Goal: Transaction & Acquisition: Purchase product/service

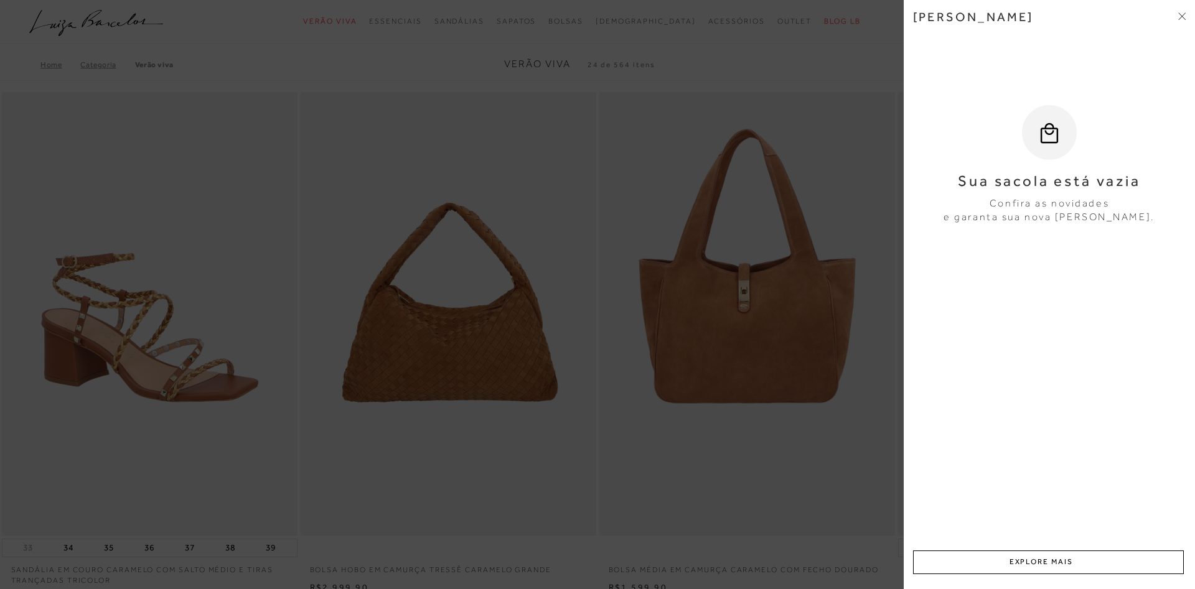
click at [1180, 14] on icon at bounding box center [1181, 14] width 4 height 4
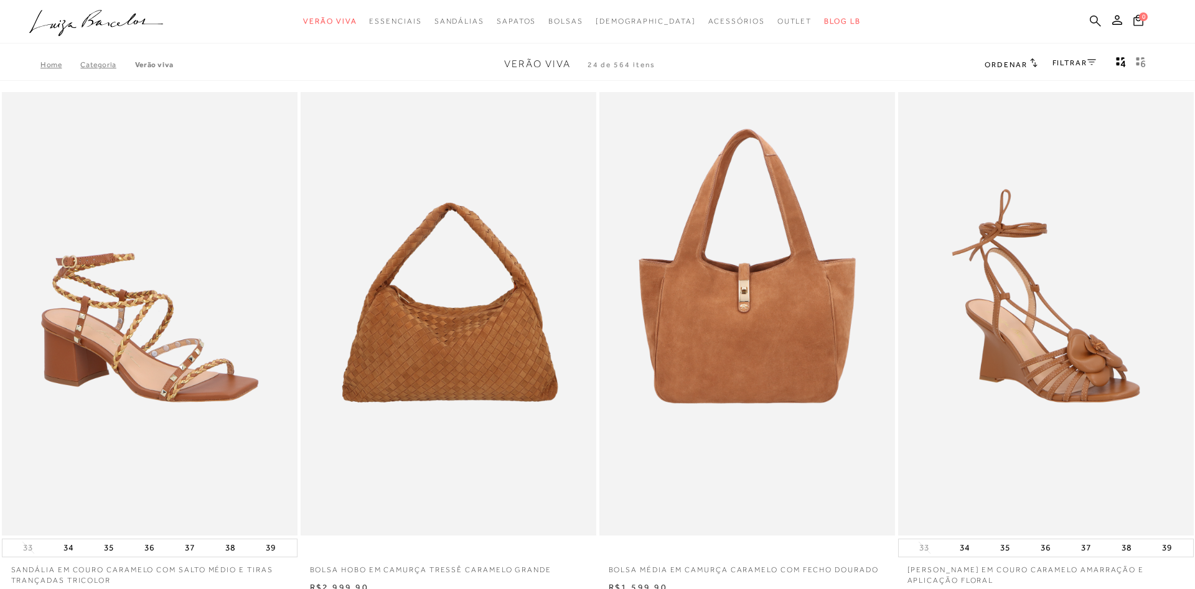
click at [1101, 24] on icon at bounding box center [1095, 21] width 11 height 12
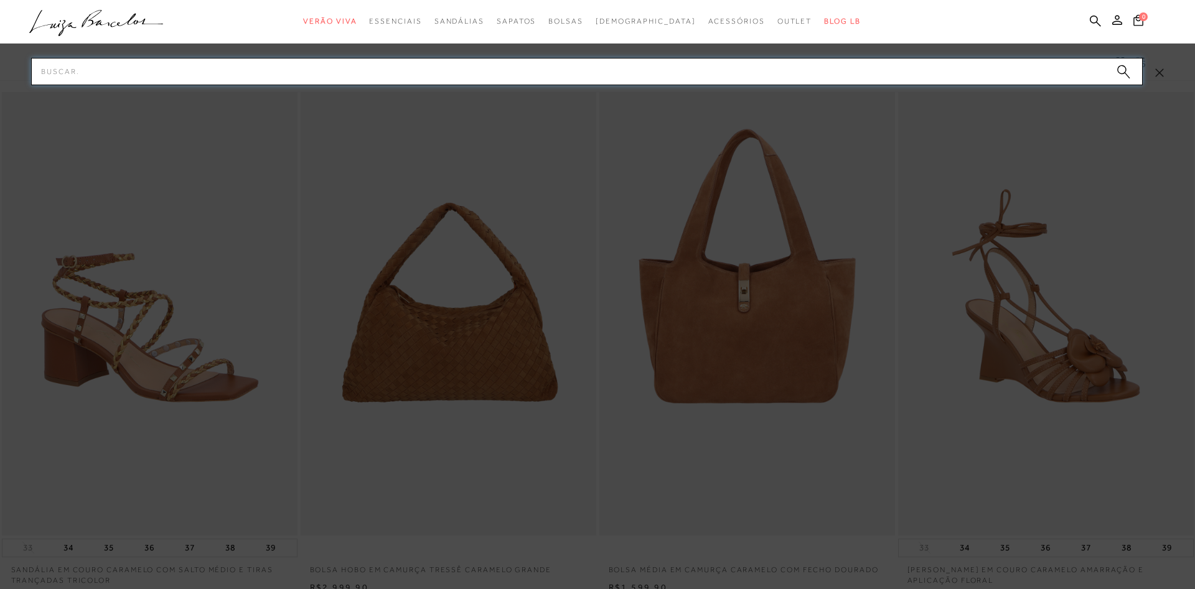
click at [790, 65] on input "Pesquisar" at bounding box center [587, 71] width 1112 height 27
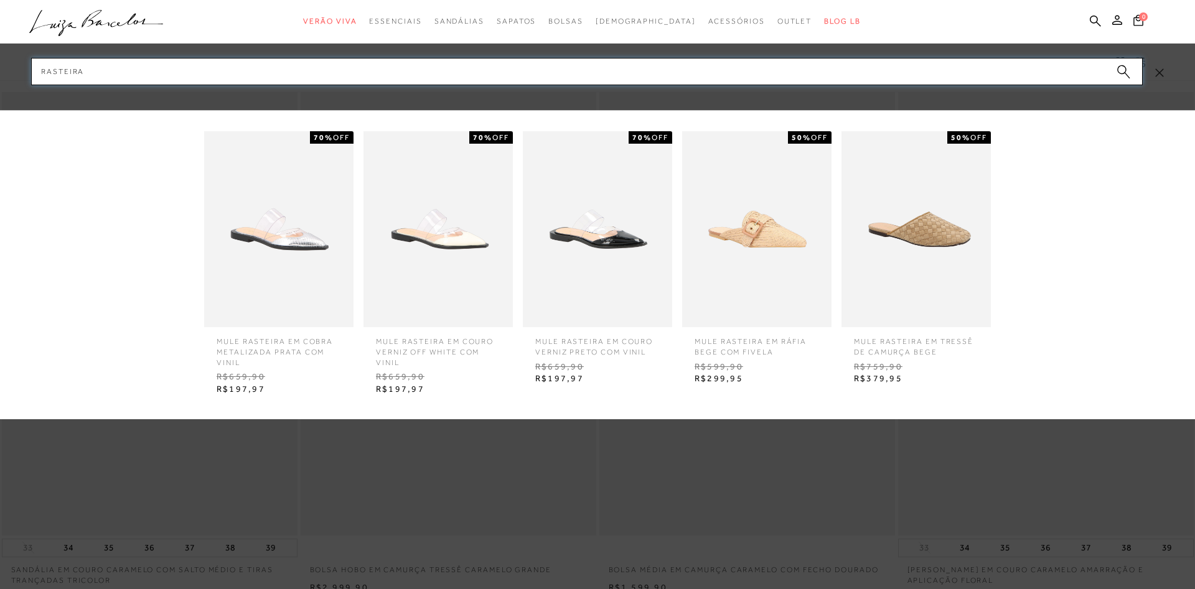
type input "RASTEIRA"
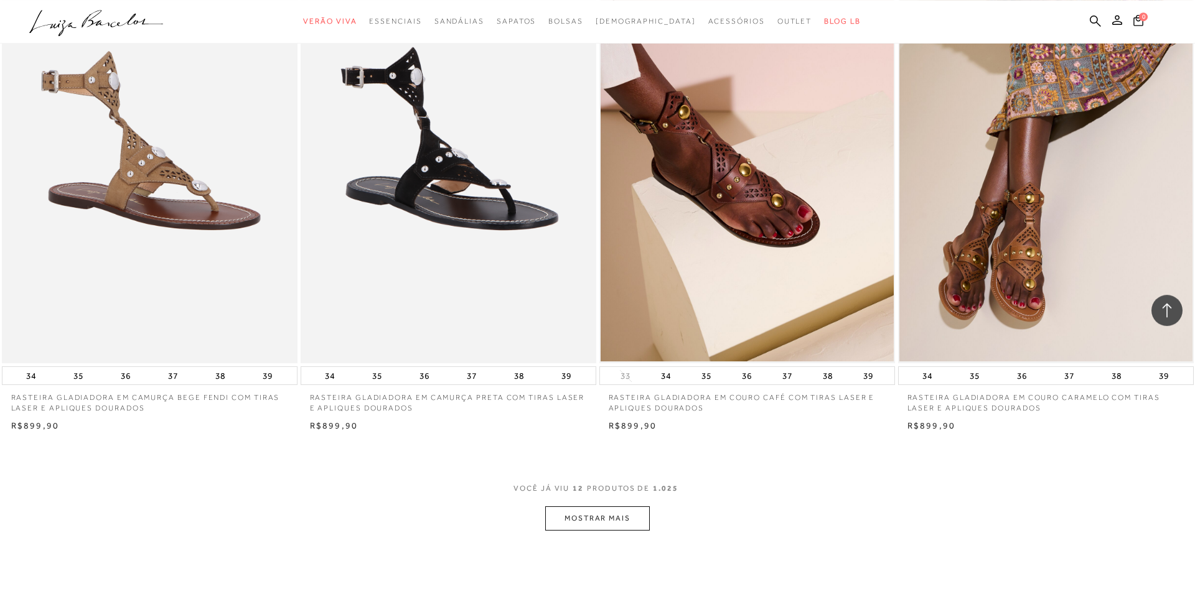
scroll to position [1259, 0]
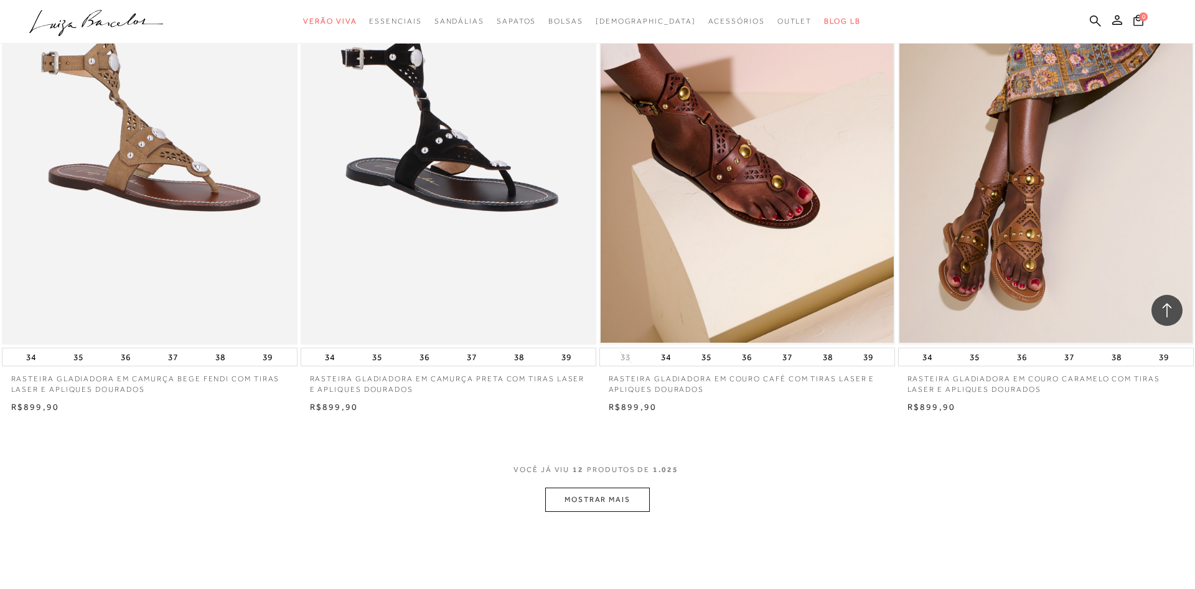
click at [612, 504] on button "MOSTRAR MAIS" at bounding box center [597, 500] width 105 height 24
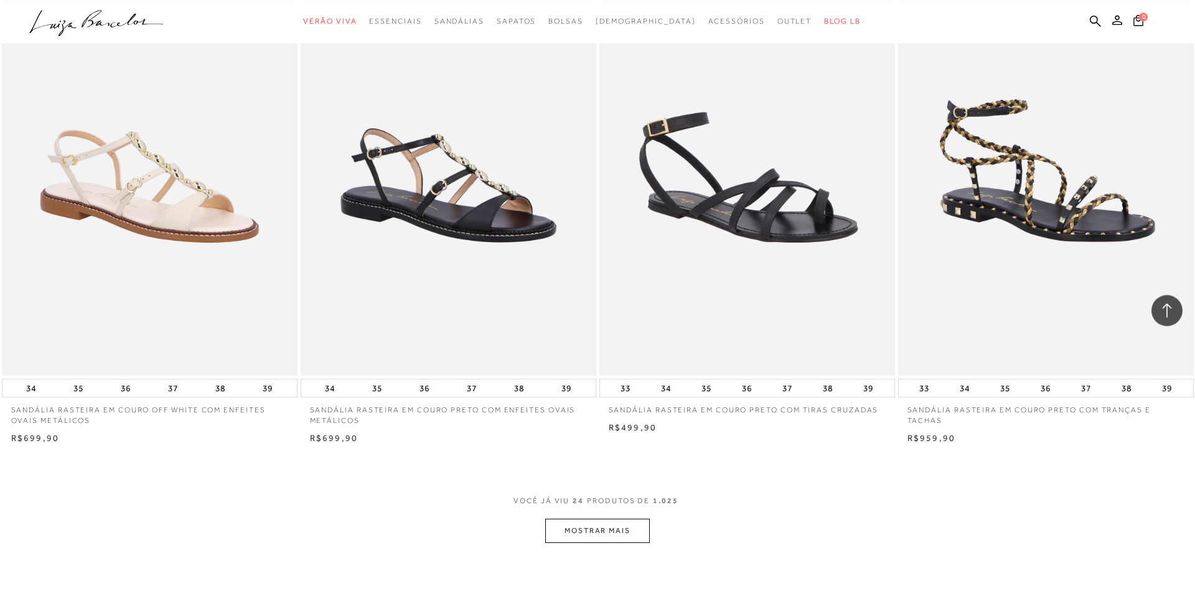
scroll to position [2815, 0]
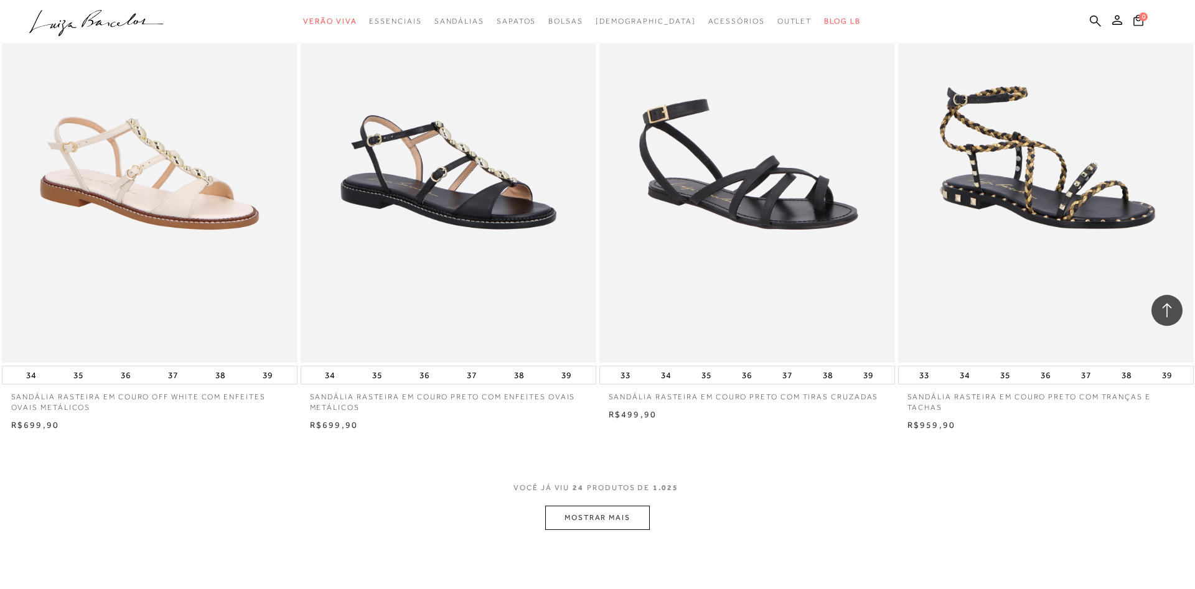
click at [608, 527] on button "MOSTRAR MAIS" at bounding box center [597, 518] width 105 height 24
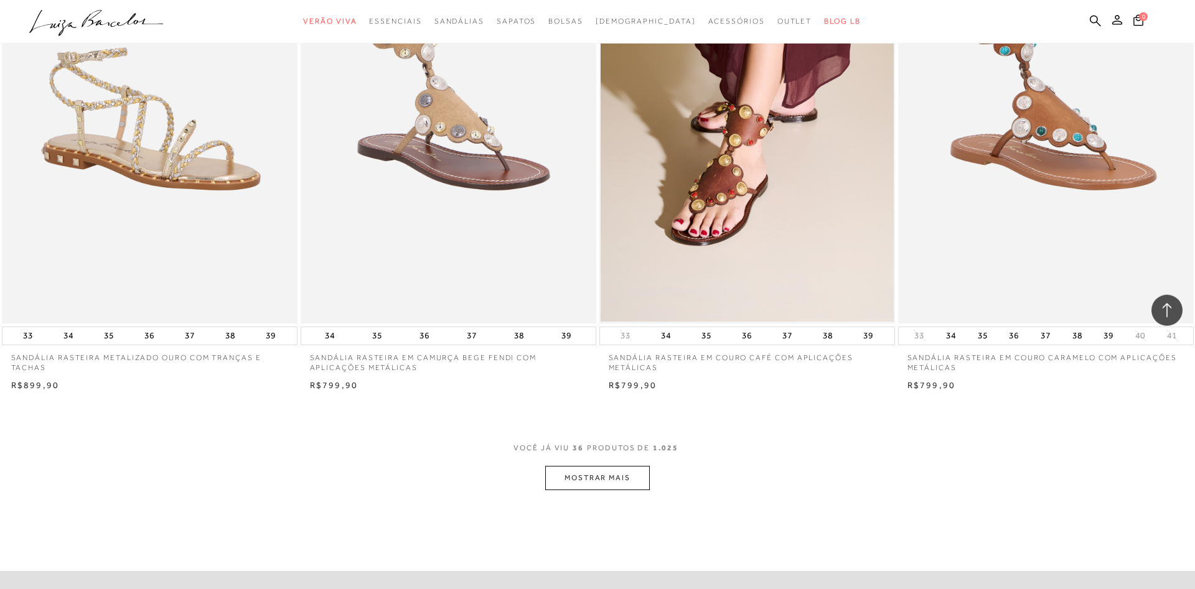
scroll to position [4434, 0]
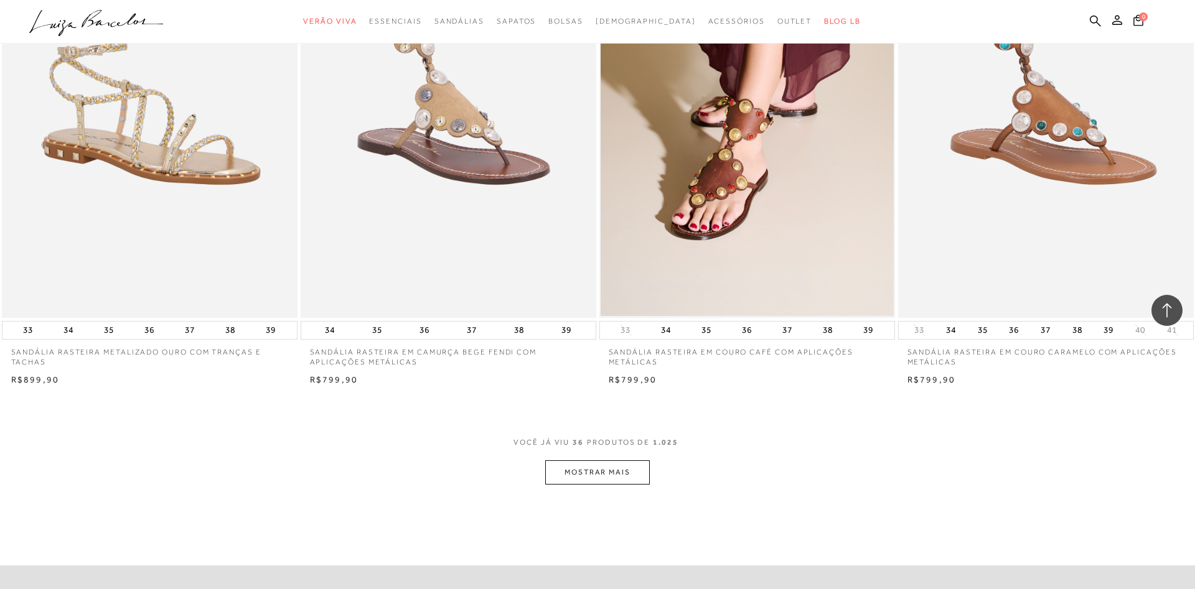
click at [610, 478] on button "MOSTRAR MAIS" at bounding box center [597, 473] width 105 height 24
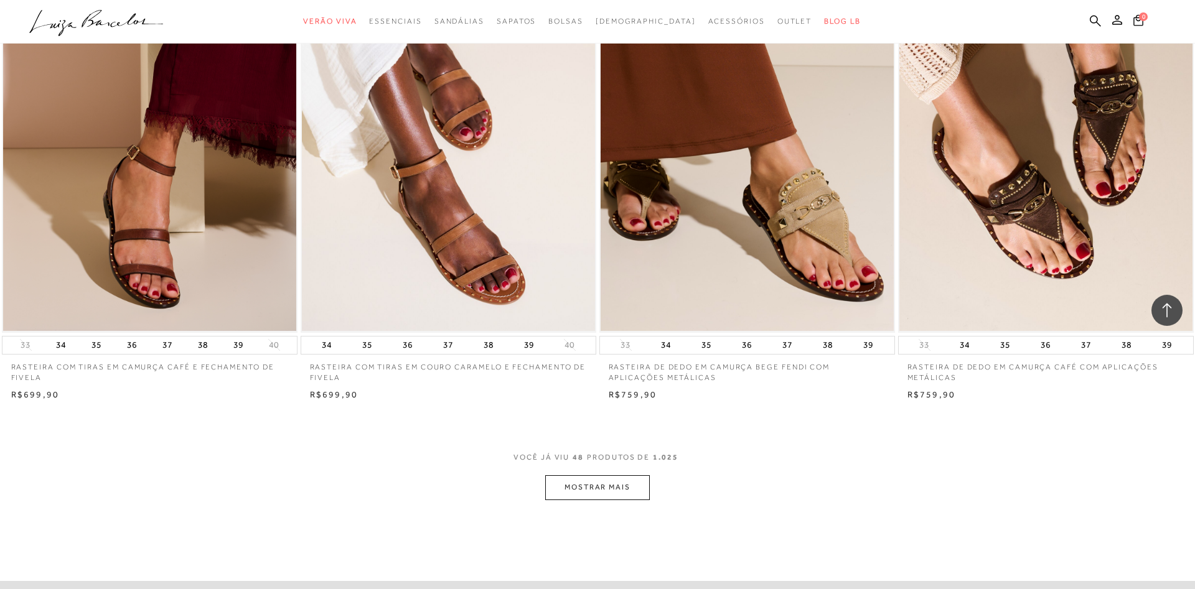
scroll to position [6000, 0]
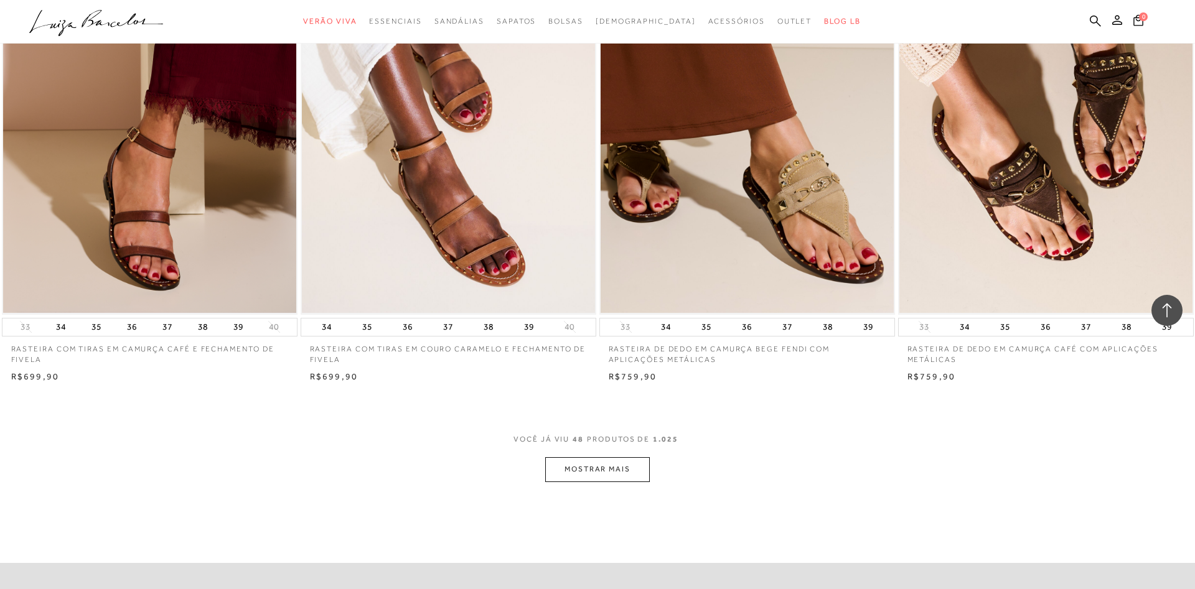
click at [612, 479] on button "MOSTRAR MAIS" at bounding box center [597, 469] width 105 height 24
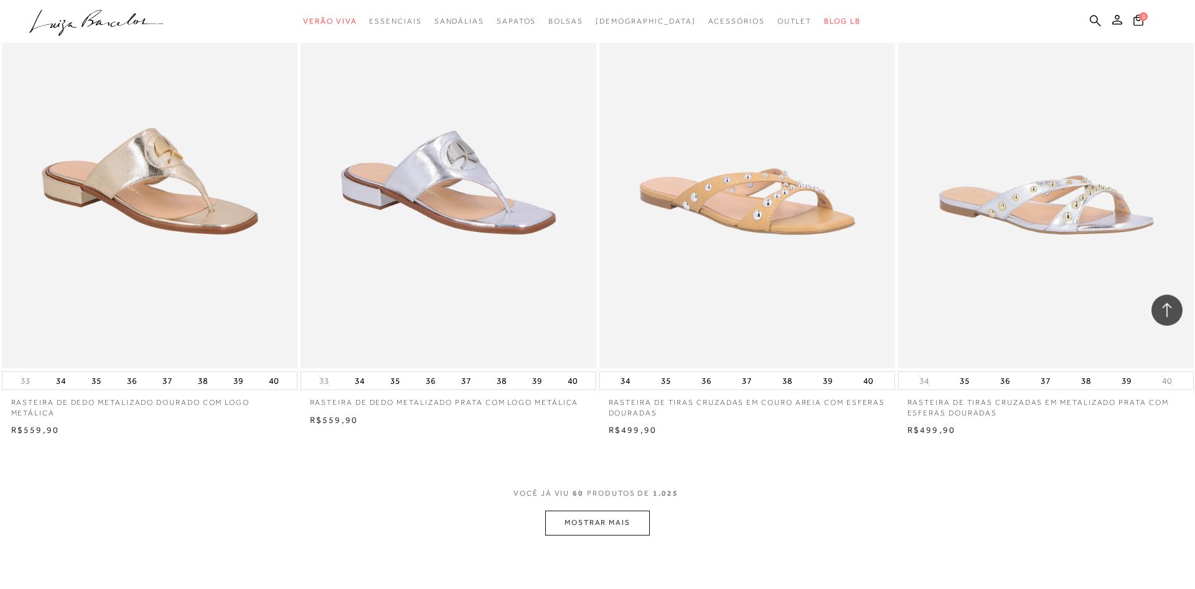
scroll to position [7523, 0]
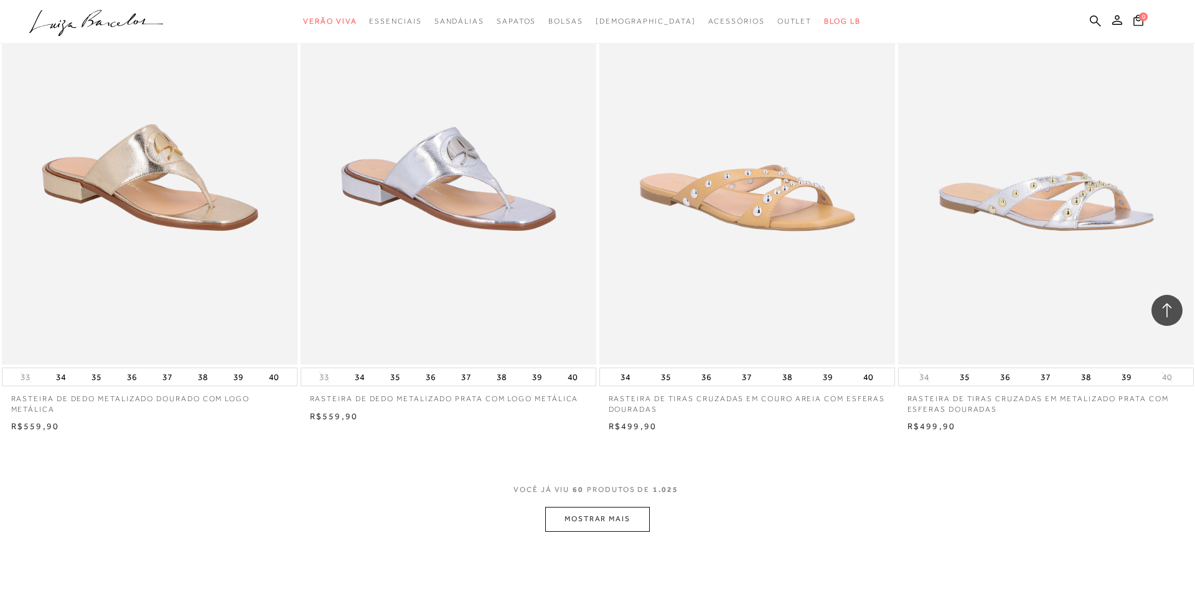
click at [597, 525] on button "MOSTRAR MAIS" at bounding box center [597, 519] width 105 height 24
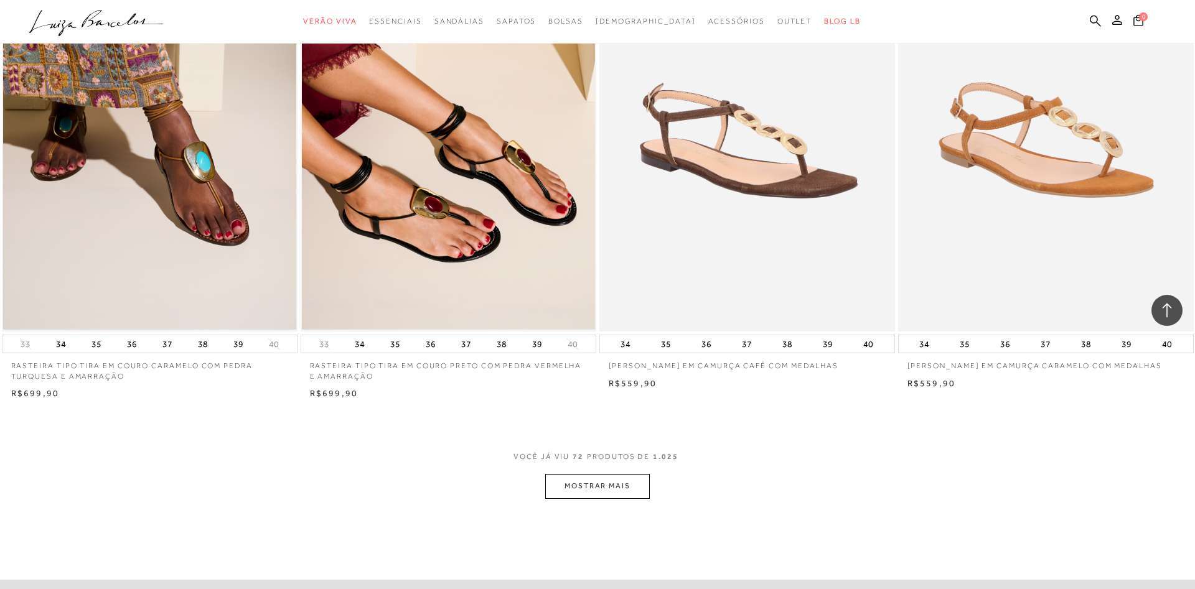
scroll to position [9132, 0]
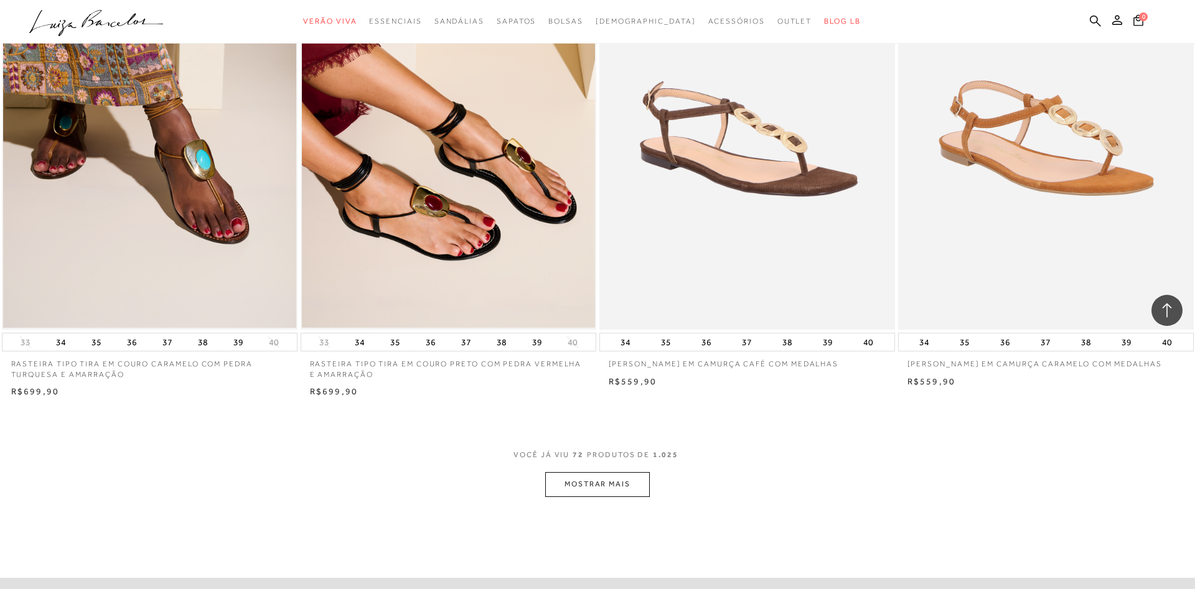
click at [601, 479] on button "MOSTRAR MAIS" at bounding box center [597, 484] width 105 height 24
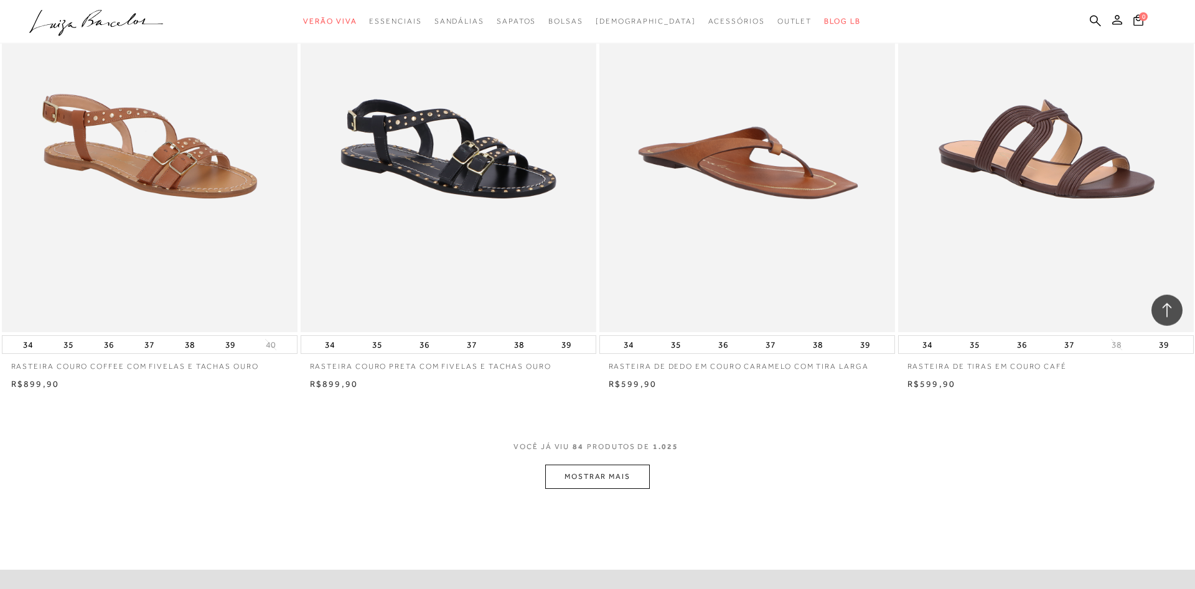
scroll to position [10708, 0]
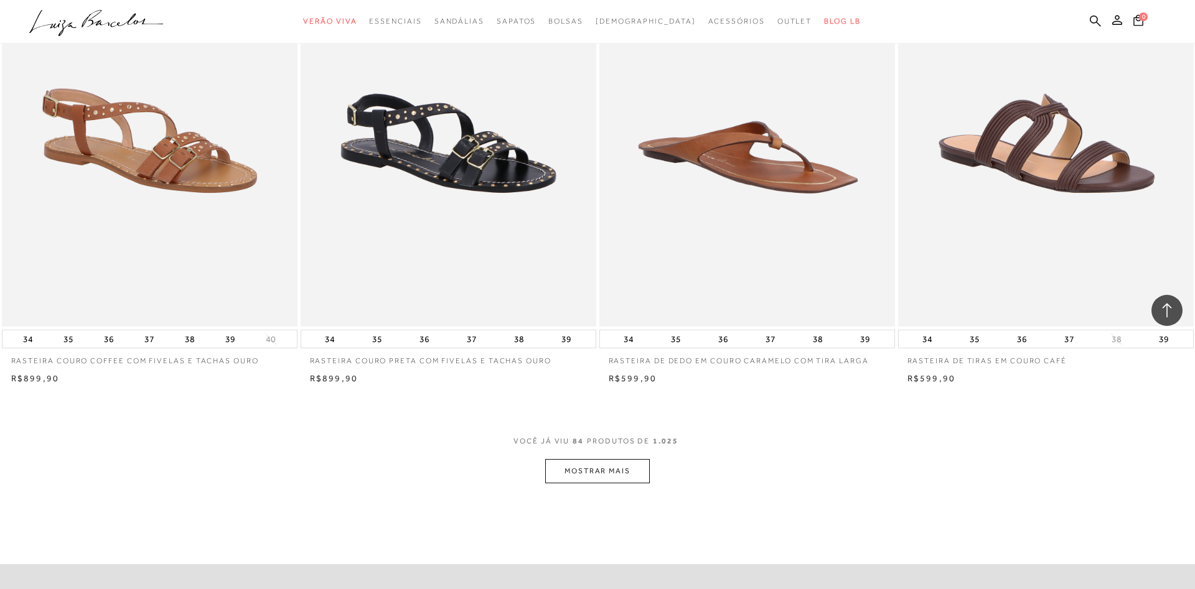
click at [598, 467] on button "MOSTRAR MAIS" at bounding box center [597, 471] width 105 height 24
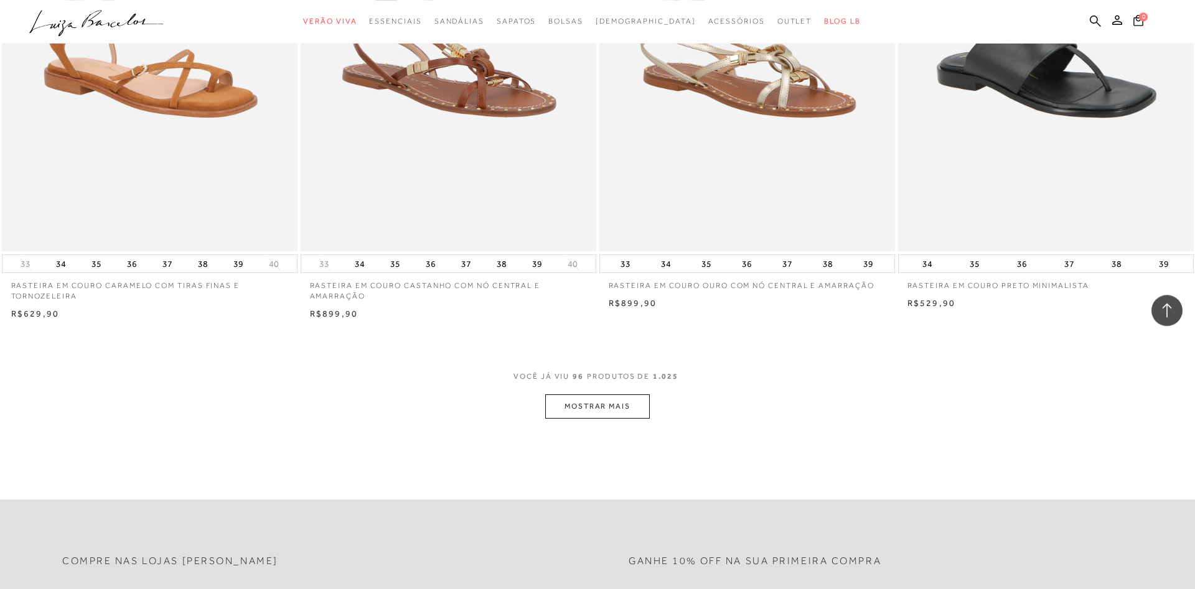
scroll to position [12338, 0]
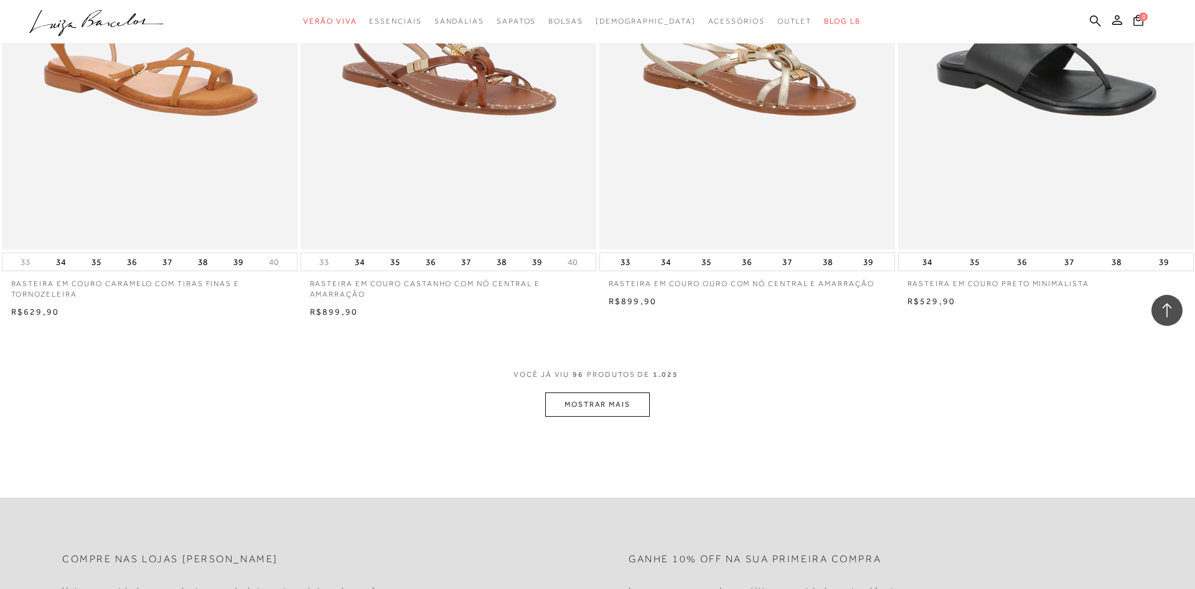
click at [605, 404] on button "MOSTRAR MAIS" at bounding box center [597, 405] width 105 height 24
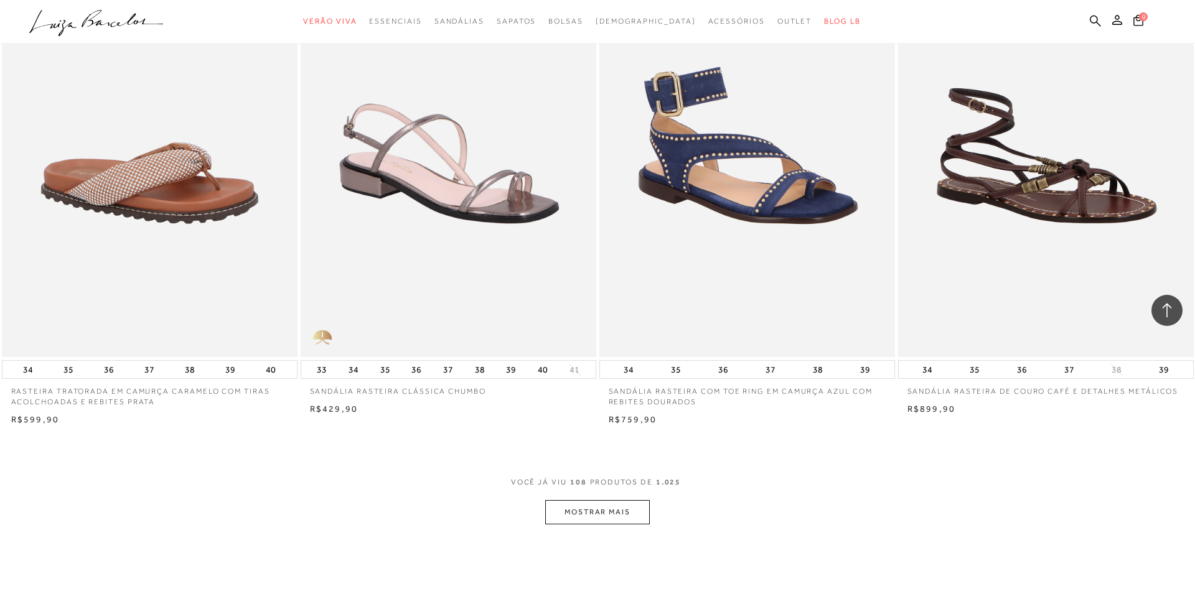
scroll to position [13819, 0]
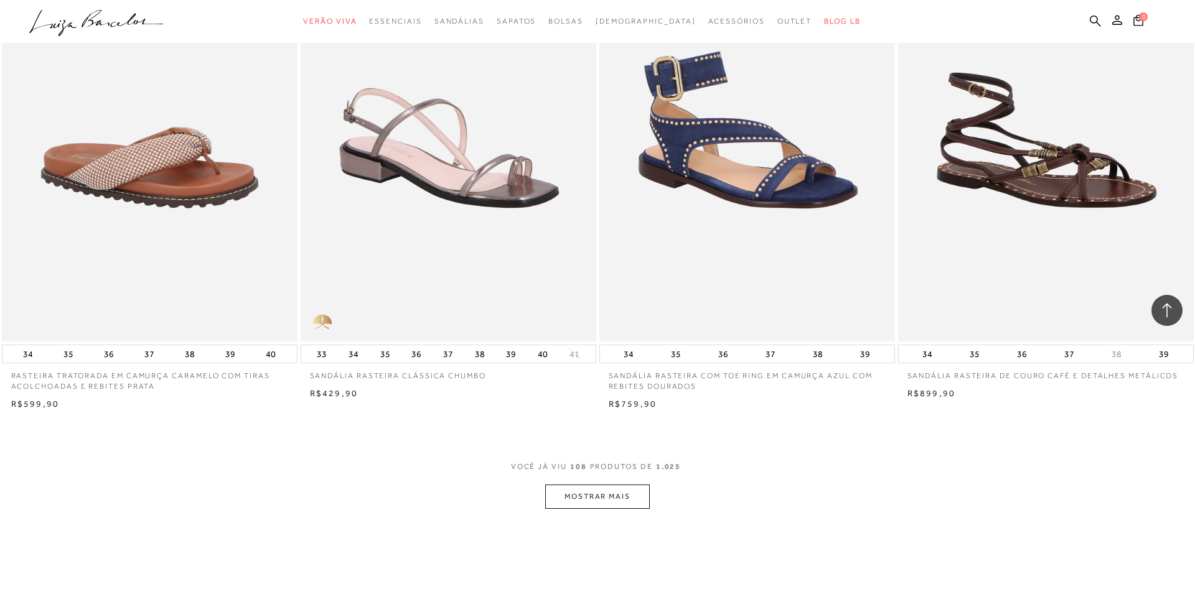
click at [578, 495] on button "MOSTRAR MAIS" at bounding box center [597, 497] width 105 height 24
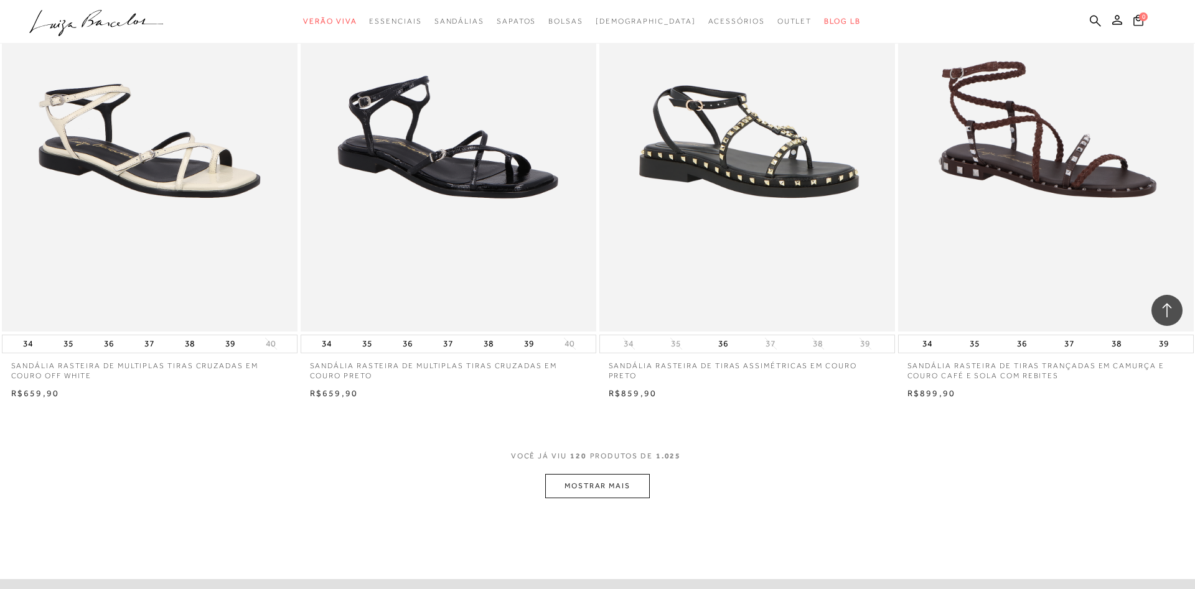
scroll to position [15406, 0]
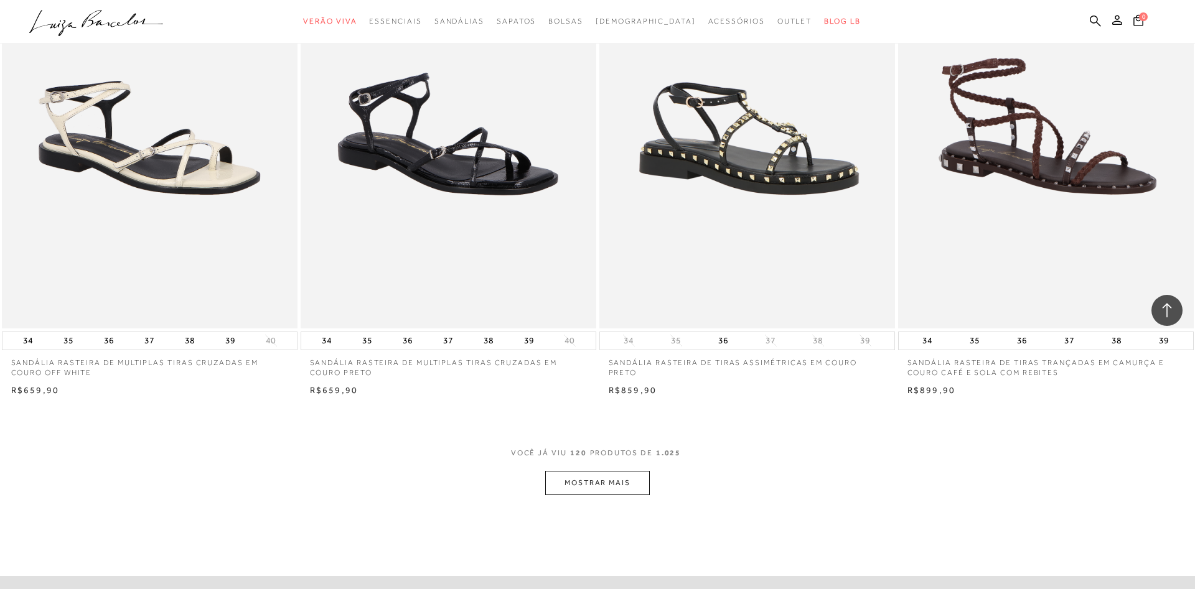
click at [581, 488] on button "MOSTRAR MAIS" at bounding box center [597, 483] width 105 height 24
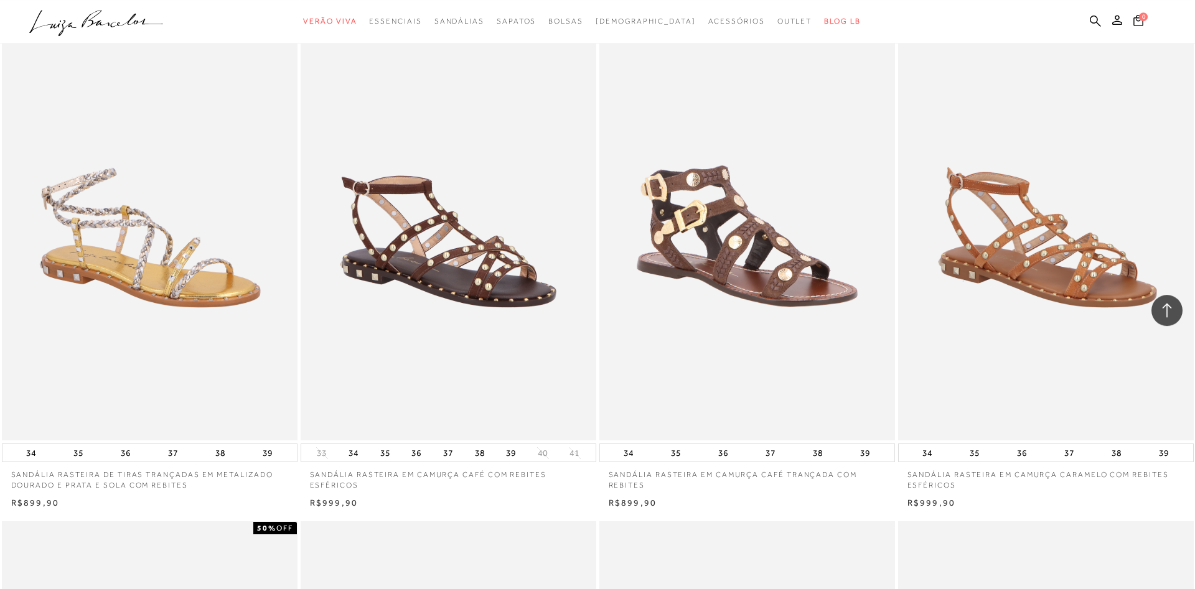
scroll to position [15819, 0]
click at [781, 289] on img at bounding box center [747, 219] width 293 height 440
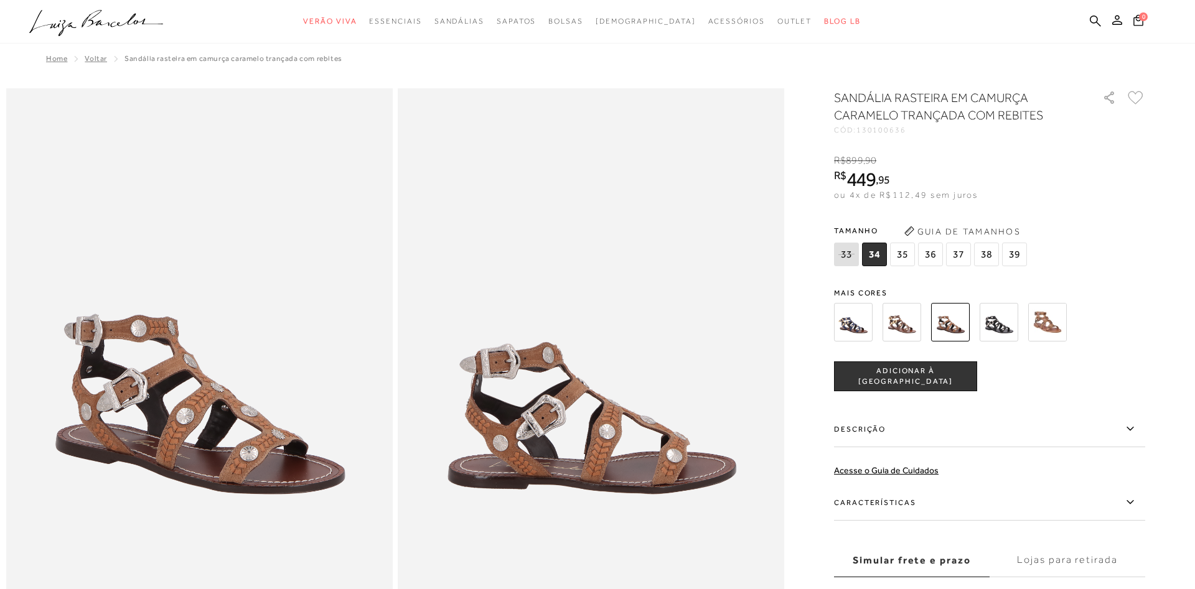
click at [1002, 319] on img at bounding box center [999, 322] width 39 height 39
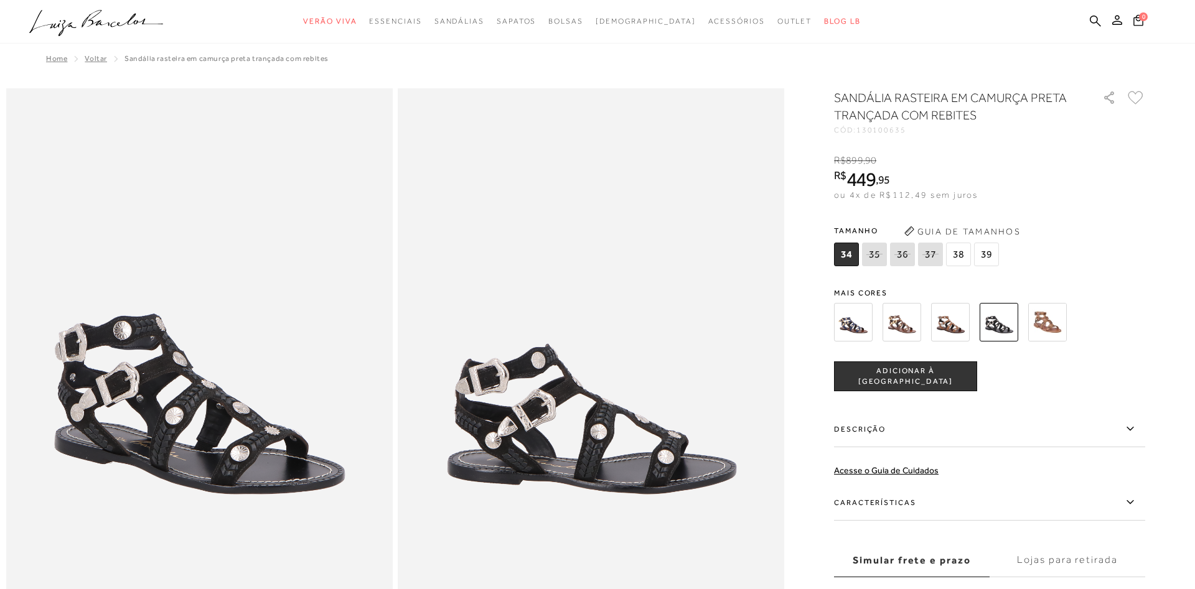
click at [1045, 314] on img at bounding box center [1047, 322] width 39 height 39
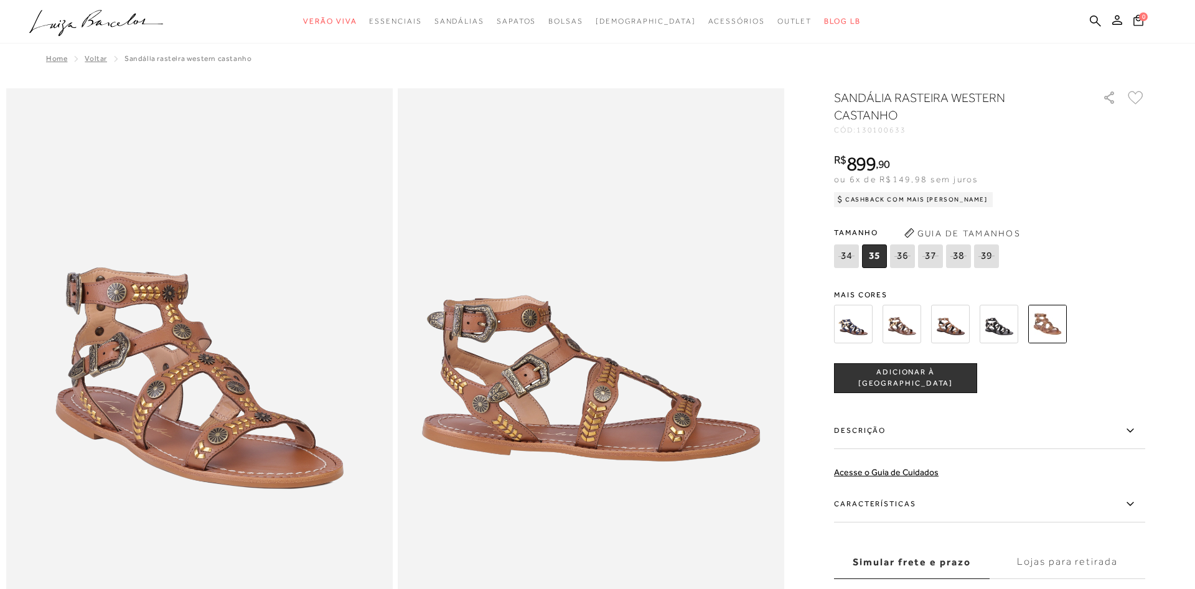
click at [952, 325] on img at bounding box center [950, 324] width 39 height 39
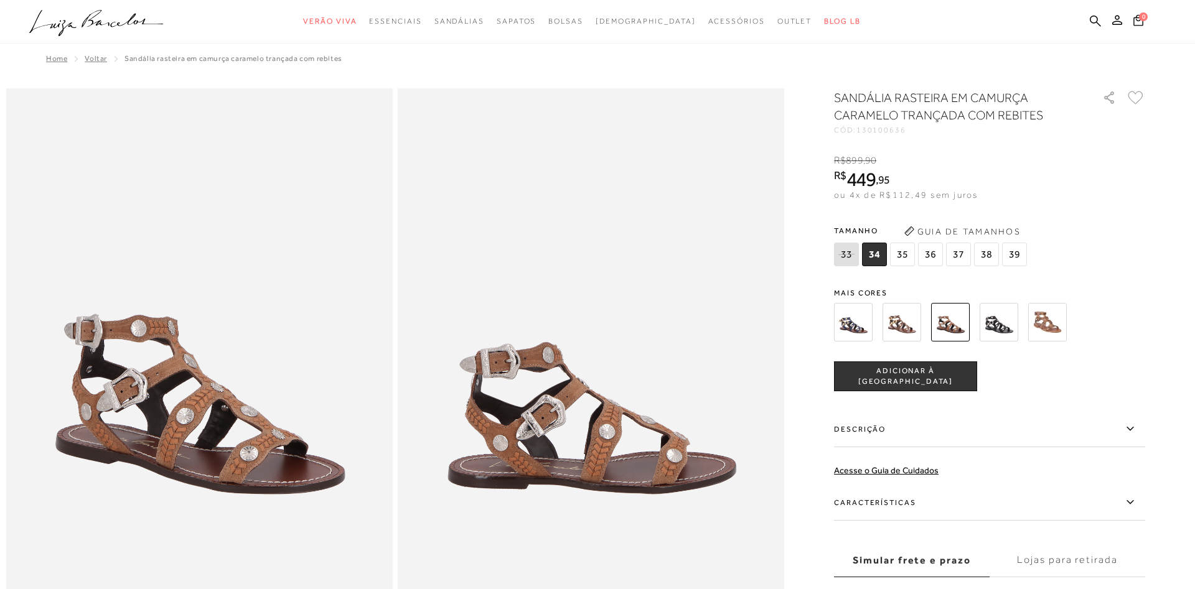
click at [914, 372] on span "ADICIONAR À SACOLA" at bounding box center [906, 377] width 142 height 22
click at [959, 250] on span "37" at bounding box center [958, 255] width 25 height 24
click at [953, 374] on span "ADICIONAR À SACOLA" at bounding box center [906, 377] width 142 height 22
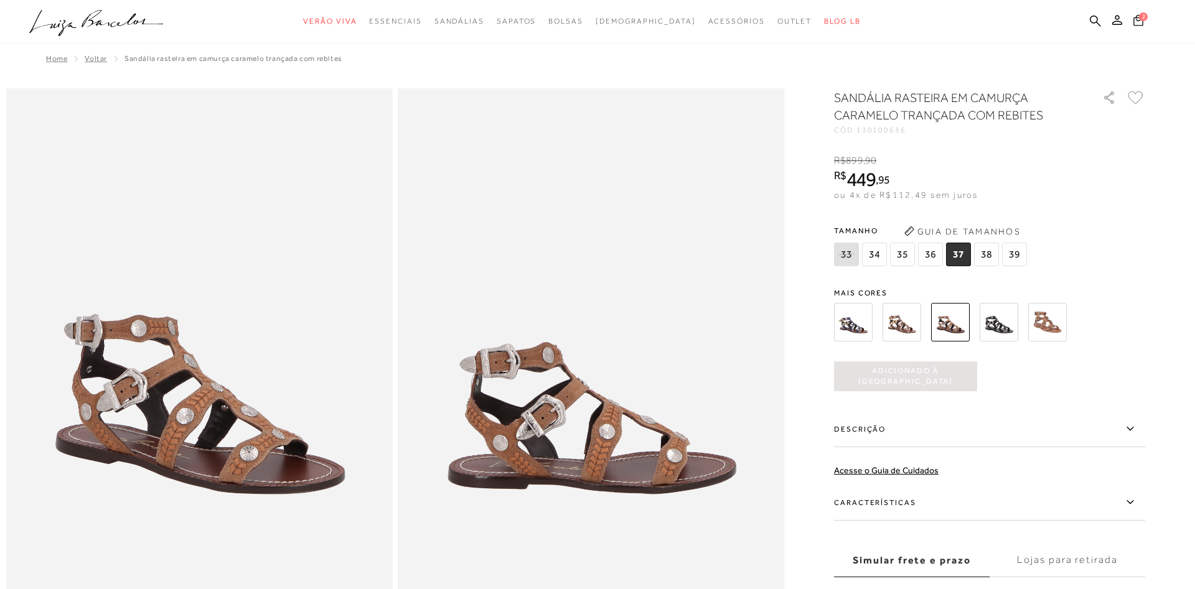
click at [1136, 21] on icon at bounding box center [1138, 20] width 11 height 12
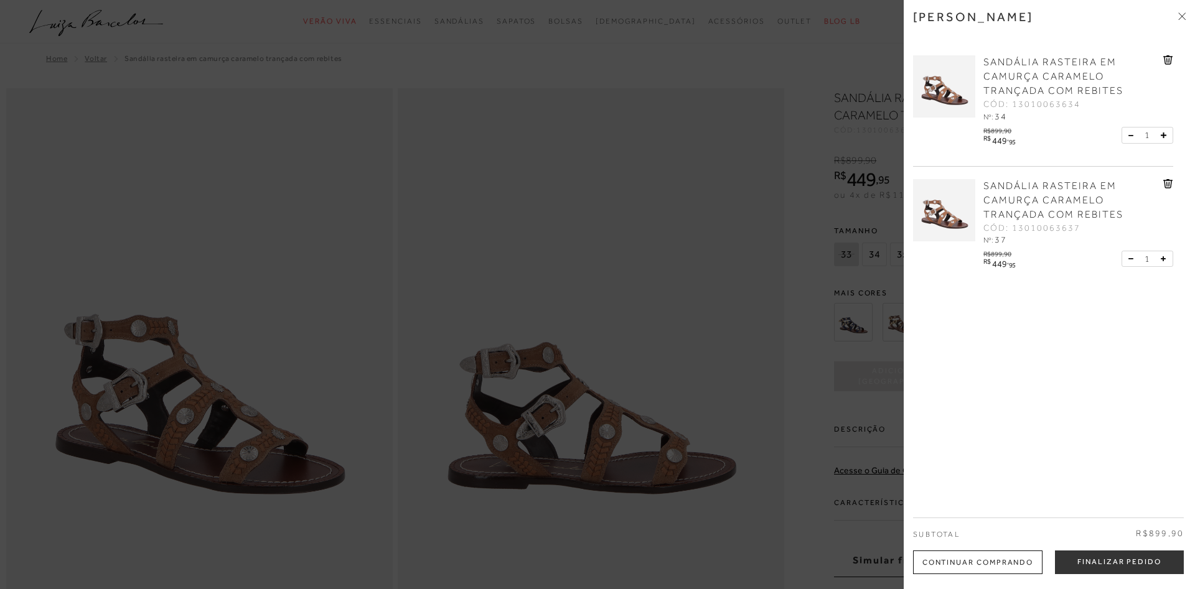
click at [1168, 66] on link at bounding box center [1168, 62] width 10 height 14
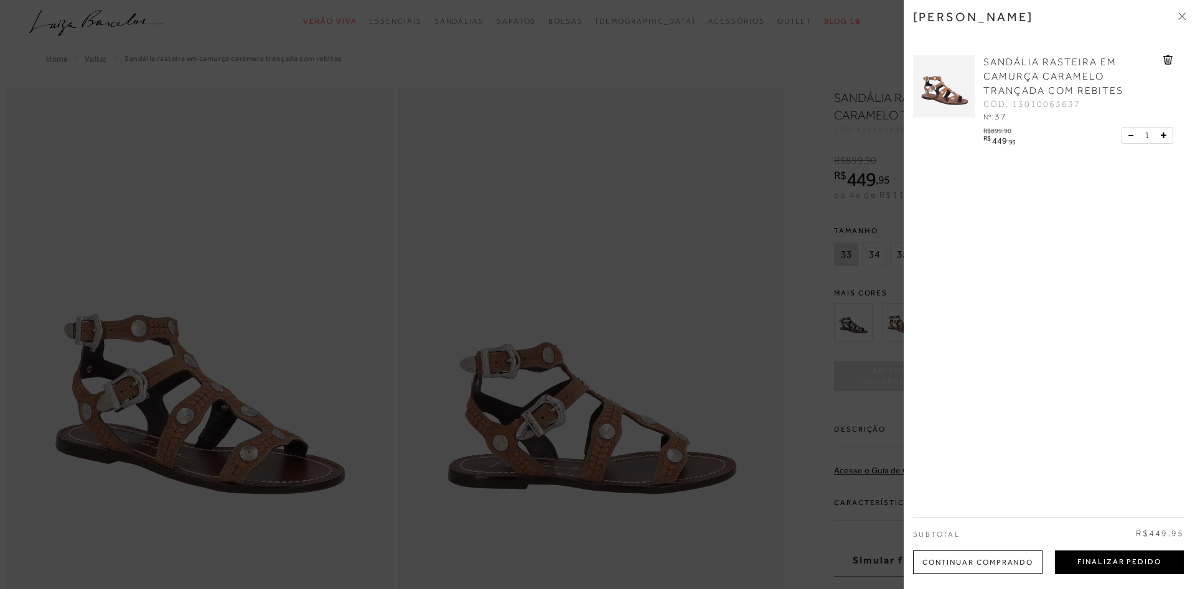
click at [1123, 564] on button "Finalizar Pedido" at bounding box center [1119, 563] width 129 height 24
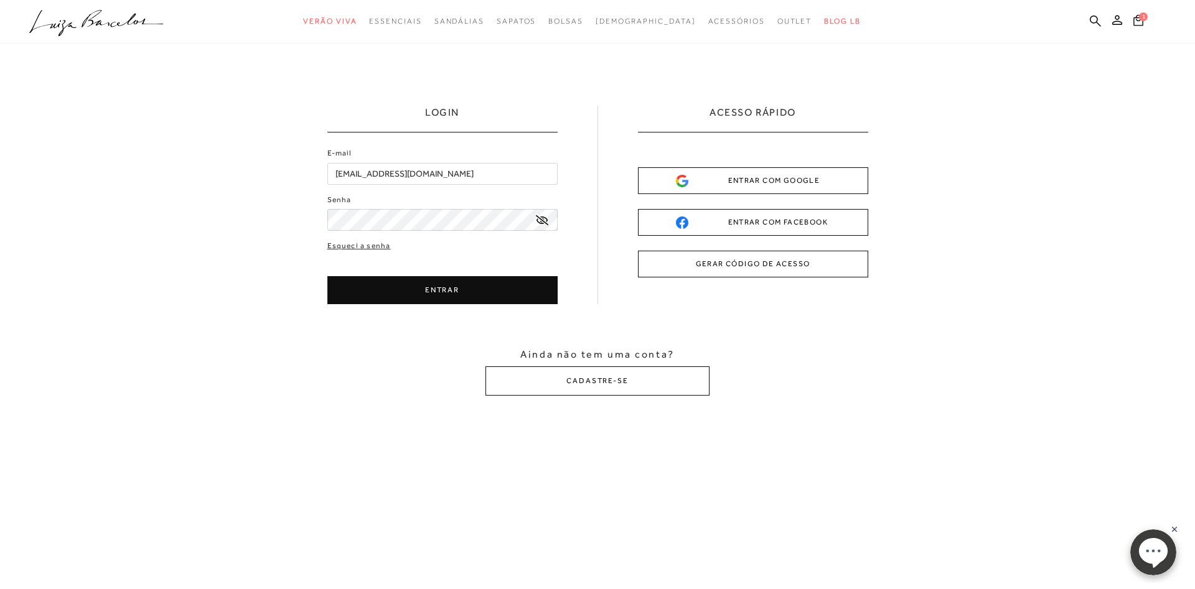
click at [807, 261] on button "GERAR CÓDIGO DE ACESSO" at bounding box center [753, 264] width 230 height 27
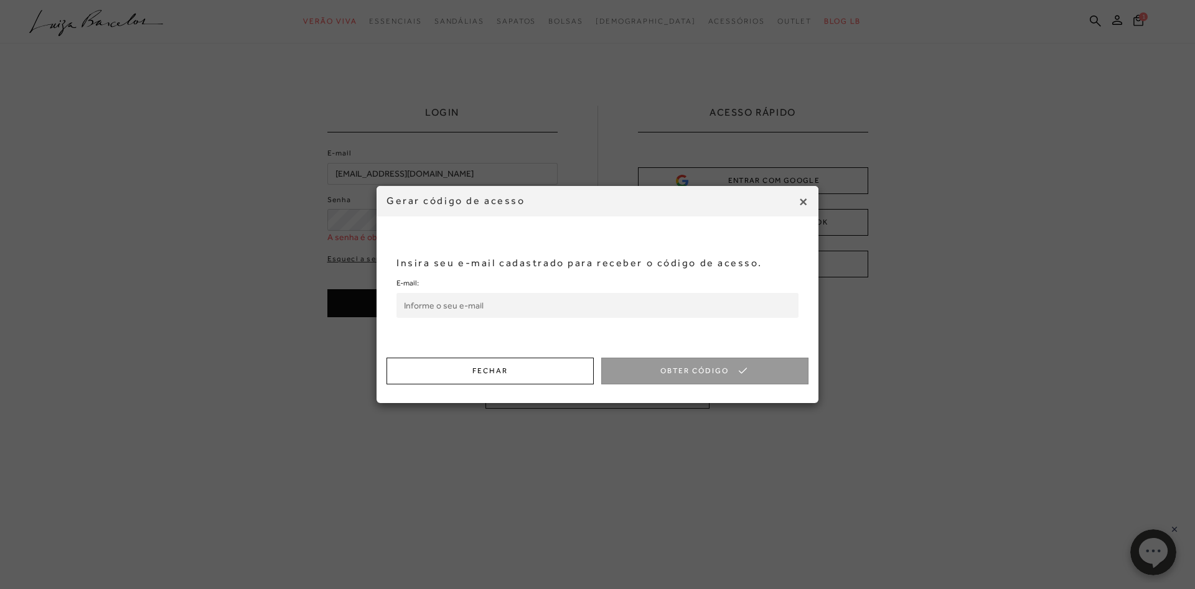
click at [632, 298] on input "E-mail:" at bounding box center [597, 305] width 402 height 25
type input "liviacaires@hotmail.com"
click at [746, 370] on icon "button" at bounding box center [742, 371] width 8 height 6
click at [560, 297] on input "Código de Acesso:" at bounding box center [597, 305] width 402 height 25
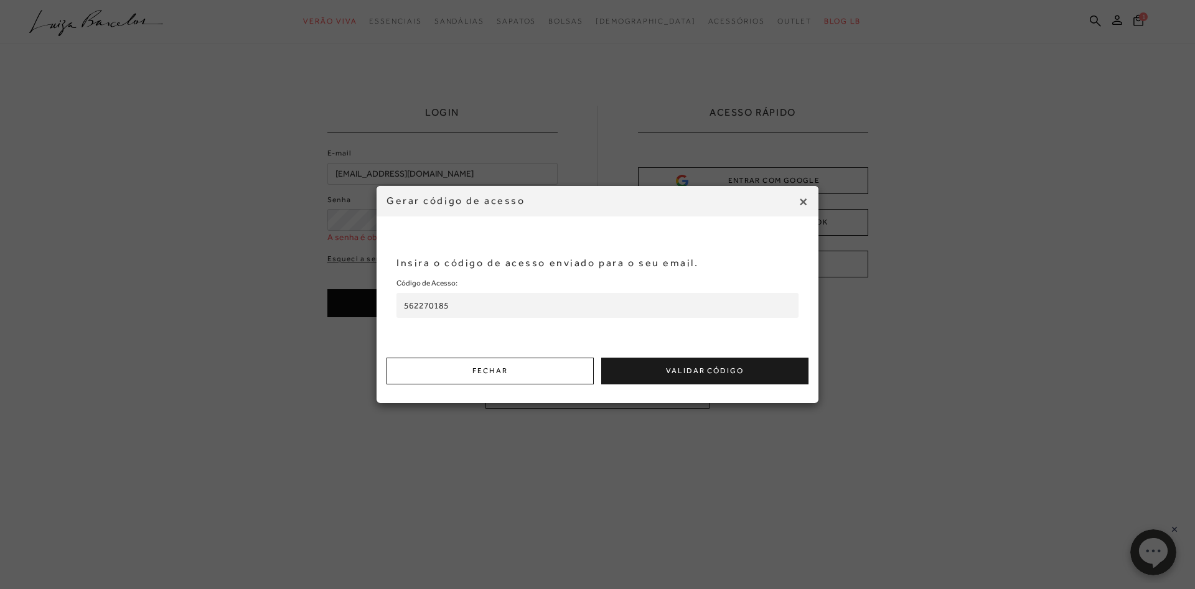
type input "562270185"
click at [689, 367] on button "Validar Código" at bounding box center [704, 371] width 207 height 27
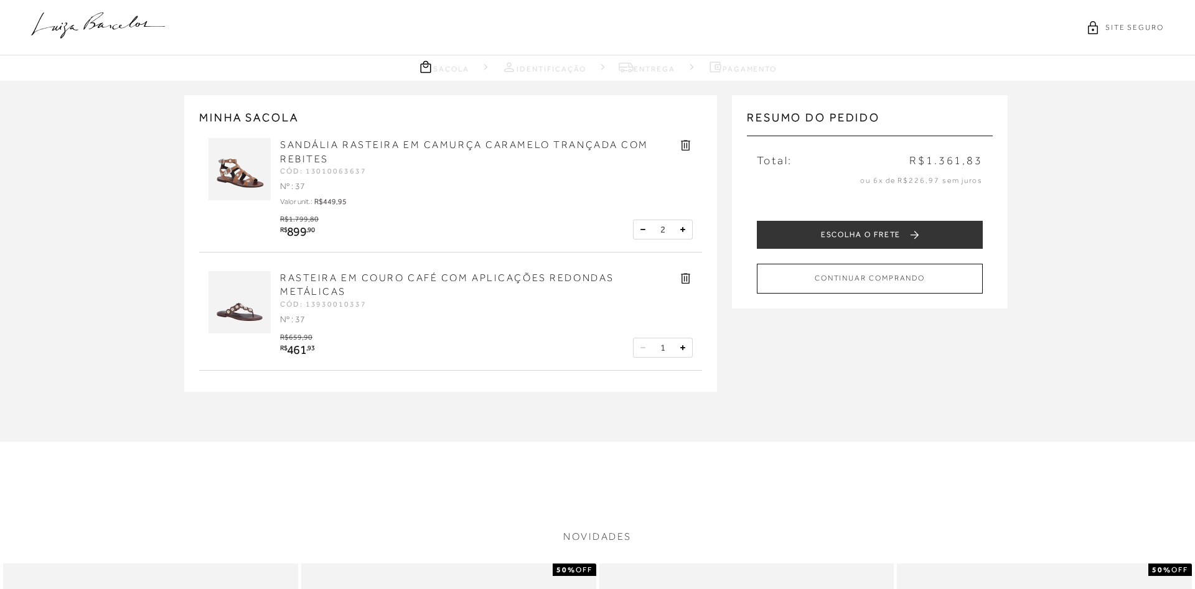
click at [640, 233] on button at bounding box center [643, 229] width 12 height 12
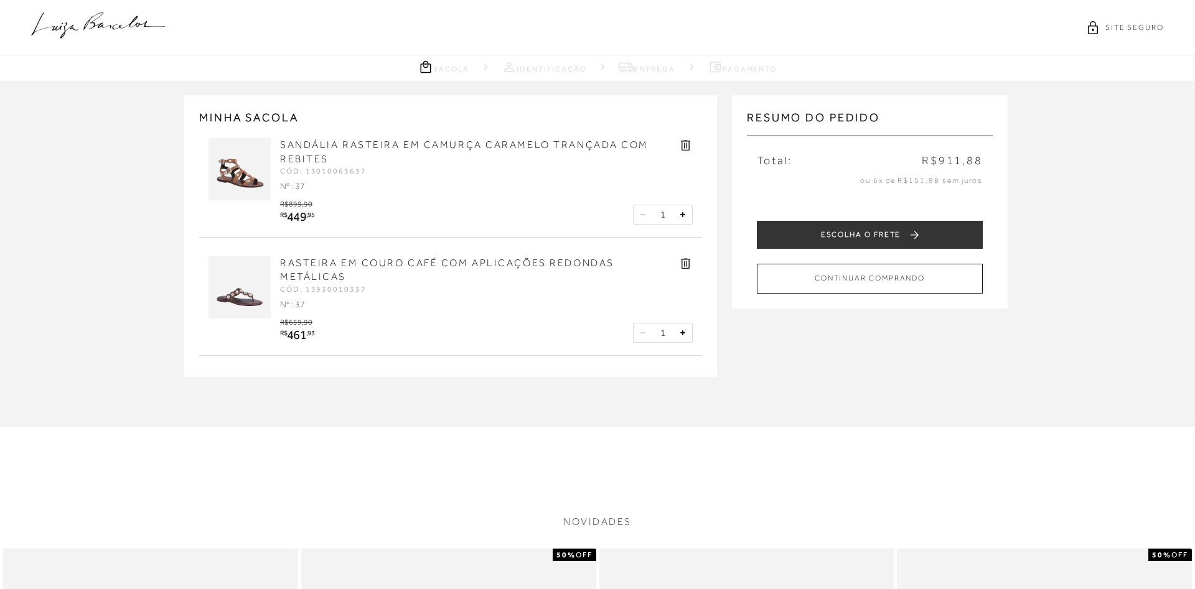
click at [685, 266] on icon at bounding box center [685, 263] width 14 height 14
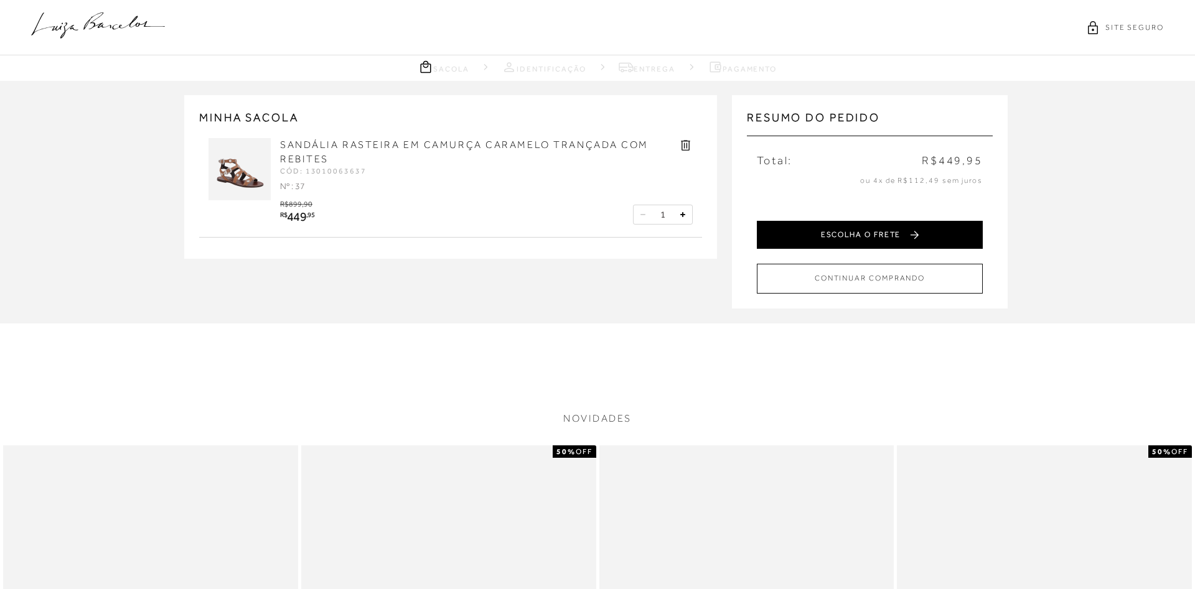
click at [842, 228] on button "ESCOLHA O FRETE" at bounding box center [870, 235] width 226 height 28
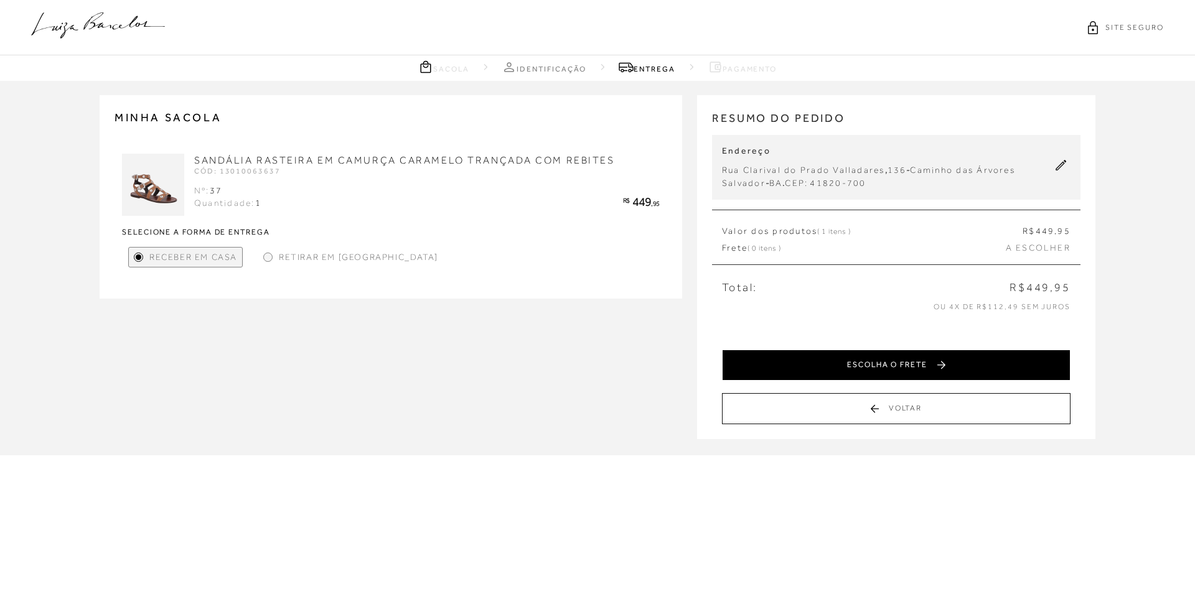
click at [957, 369] on button "ESCOLHA O FRETE" at bounding box center [896, 365] width 349 height 31
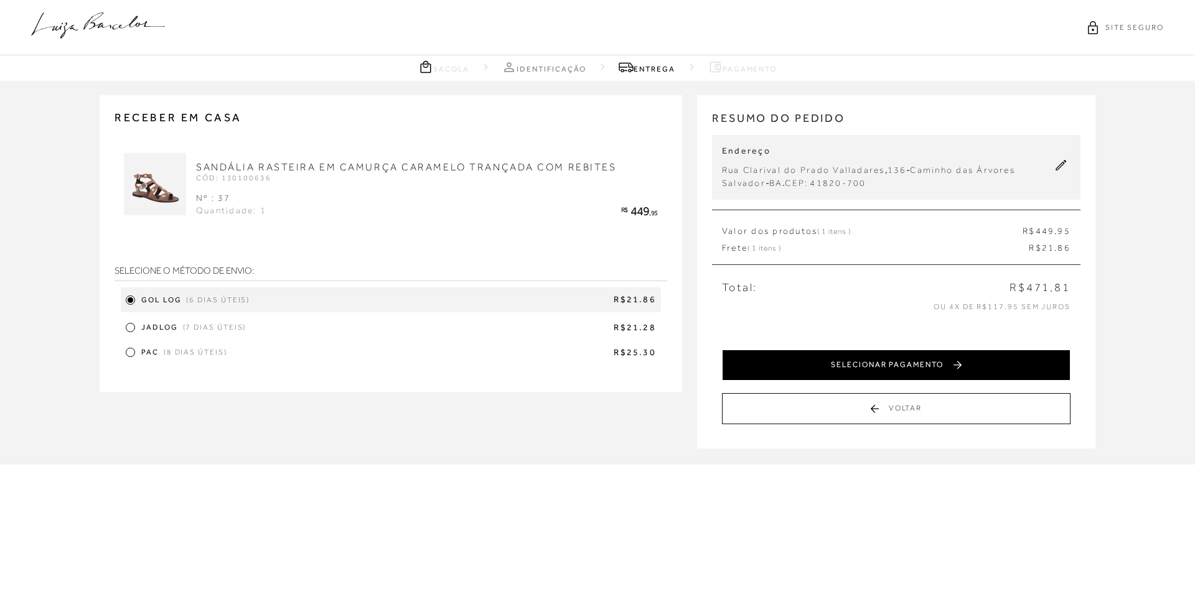
click at [809, 358] on button "SELECIONAR PAGAMENTO" at bounding box center [896, 365] width 349 height 31
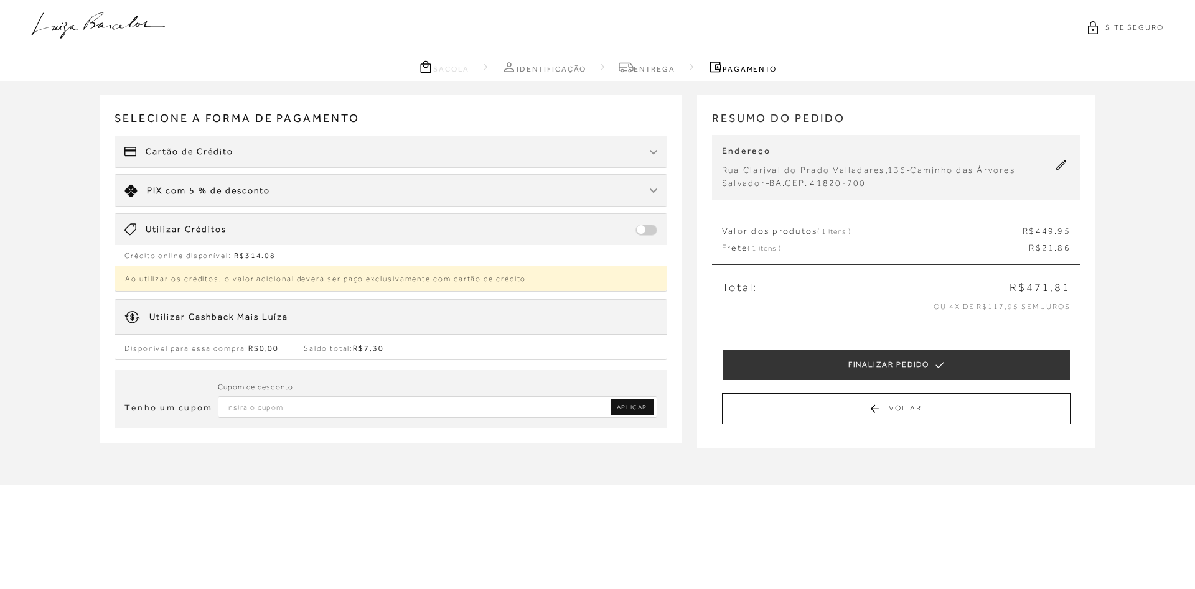
drag, startPoint x: 643, startPoint y: 232, endPoint x: 659, endPoint y: 238, distance: 16.8
click at [659, 238] on div "Utilizar Créditos" at bounding box center [390, 229] width 551 height 31
click at [655, 230] on span at bounding box center [646, 230] width 22 height 11
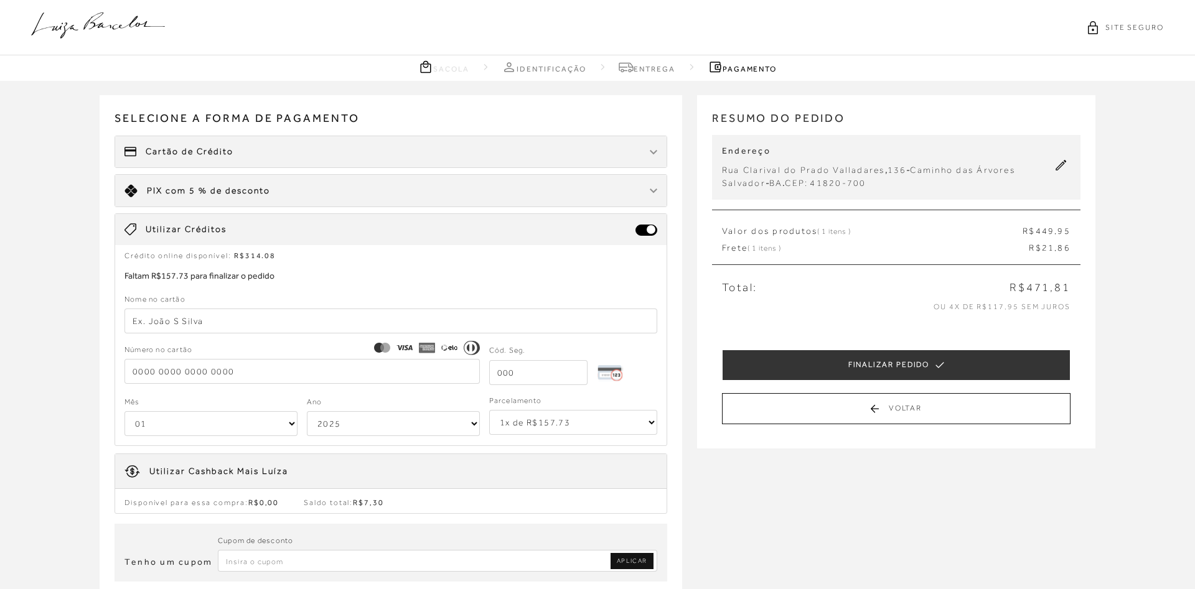
click at [781, 528] on div "Receber em casa SANDÁLIA RASTEIRA EM CAMURÇA CARAMELO TRANÇADA COM REBITES CÓD:…" at bounding box center [597, 359] width 1195 height 556
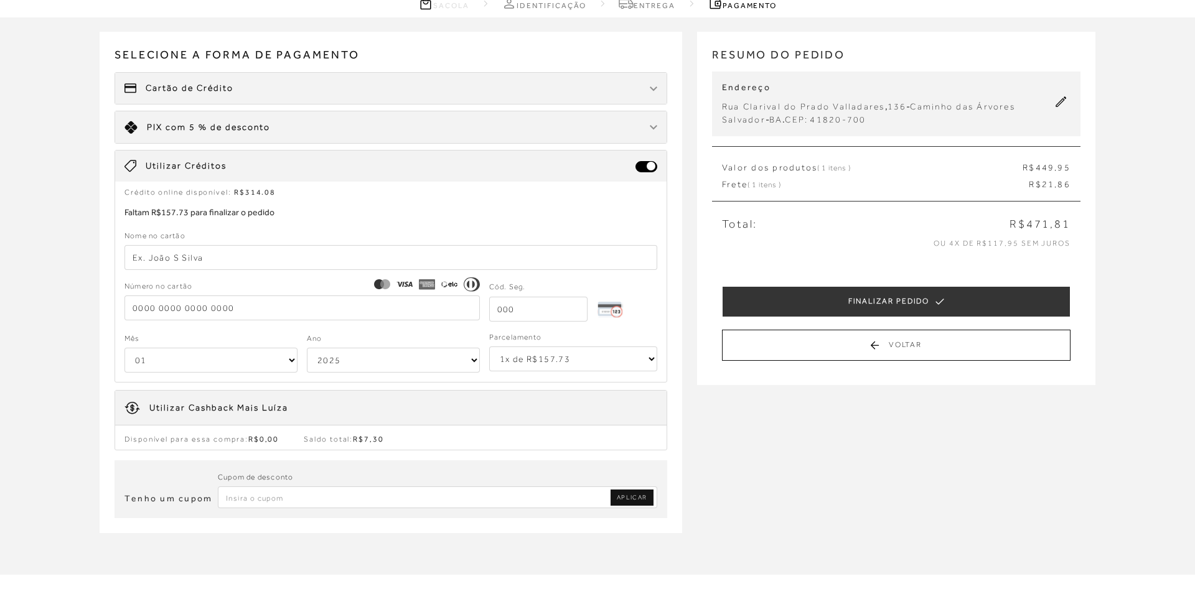
scroll to position [95, 0]
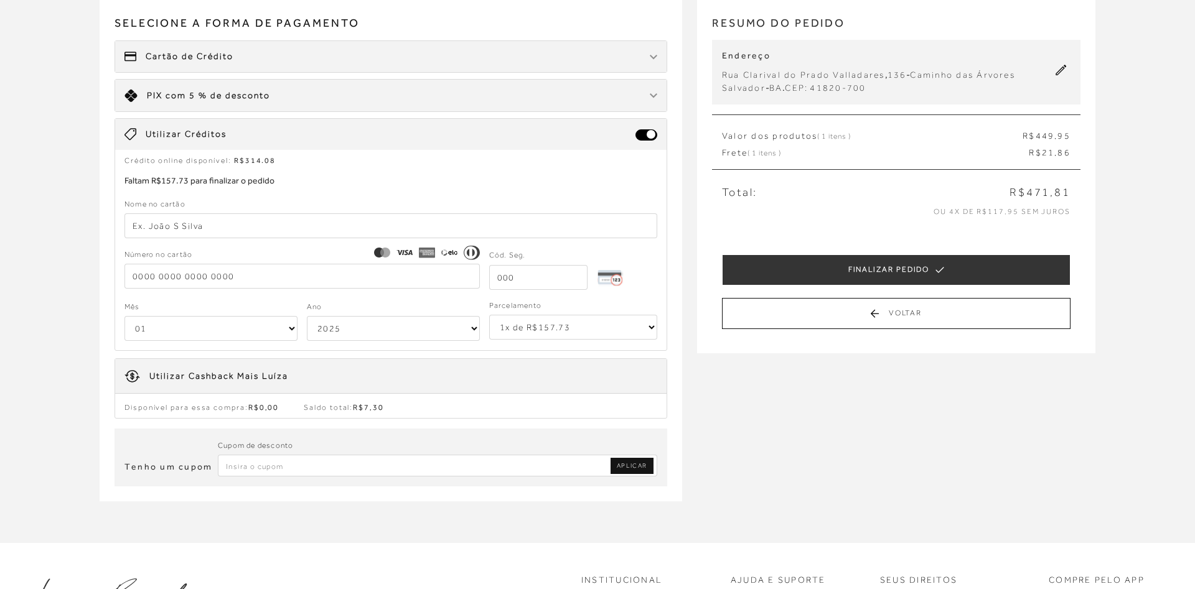
click at [640, 97] on div "Limite: R$ 5.000,00 PIX com 5 % de desconto" at bounding box center [390, 96] width 551 height 32
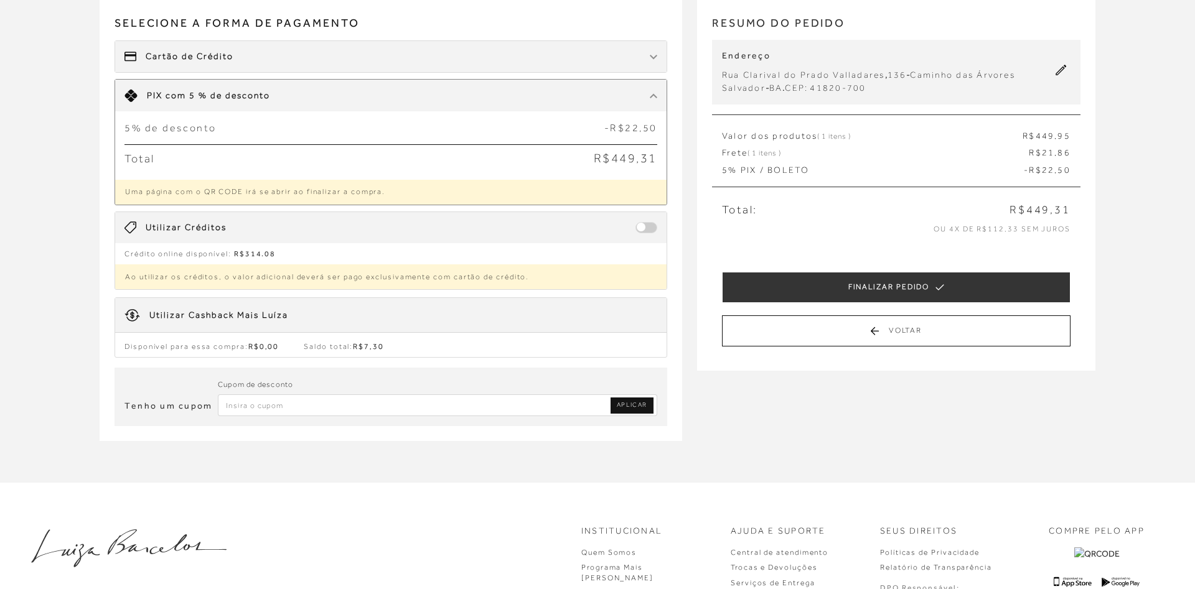
drag, startPoint x: 641, startPoint y: 231, endPoint x: 654, endPoint y: 231, distance: 13.1
click at [654, 231] on span at bounding box center [646, 227] width 22 height 11
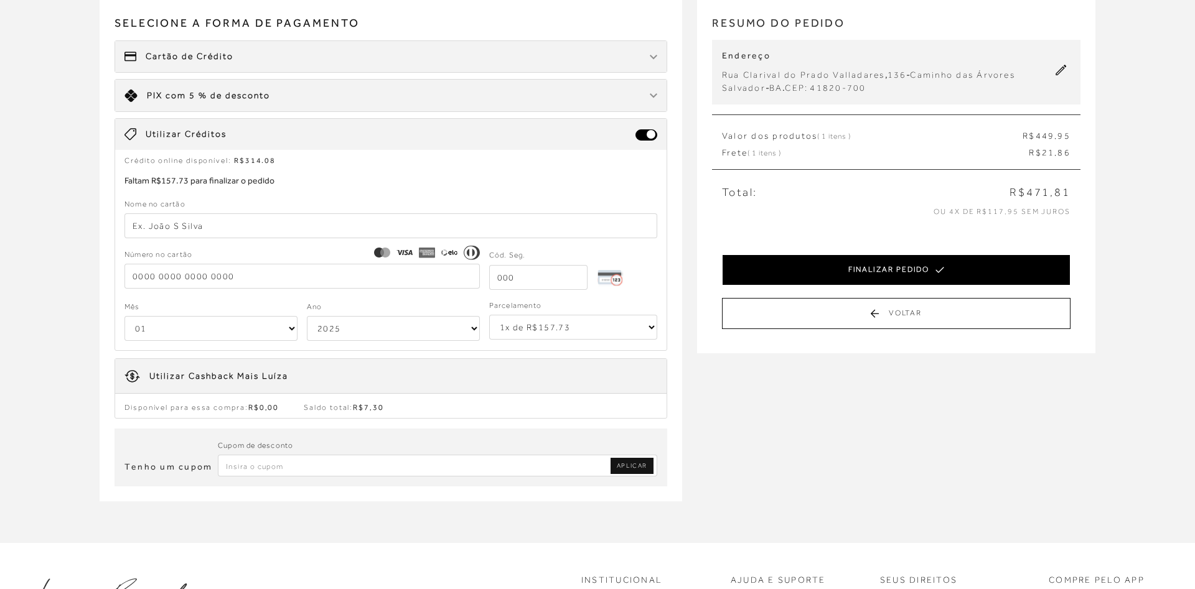
click at [830, 261] on button "FINALIZAR PEDIDO" at bounding box center [896, 270] width 349 height 31
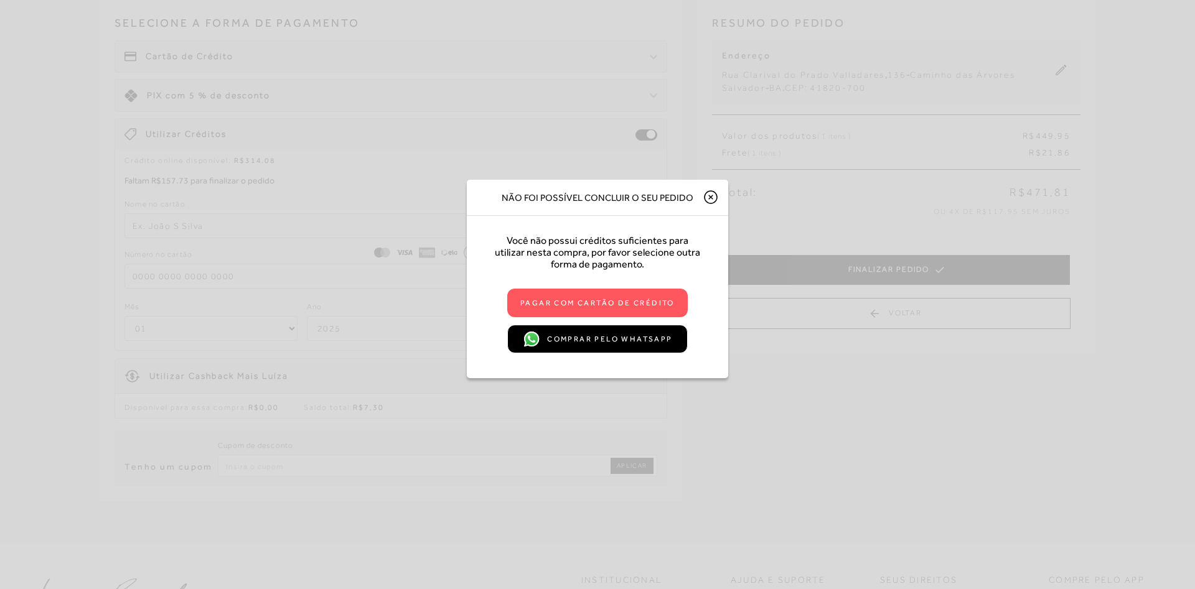
scroll to position [0, 0]
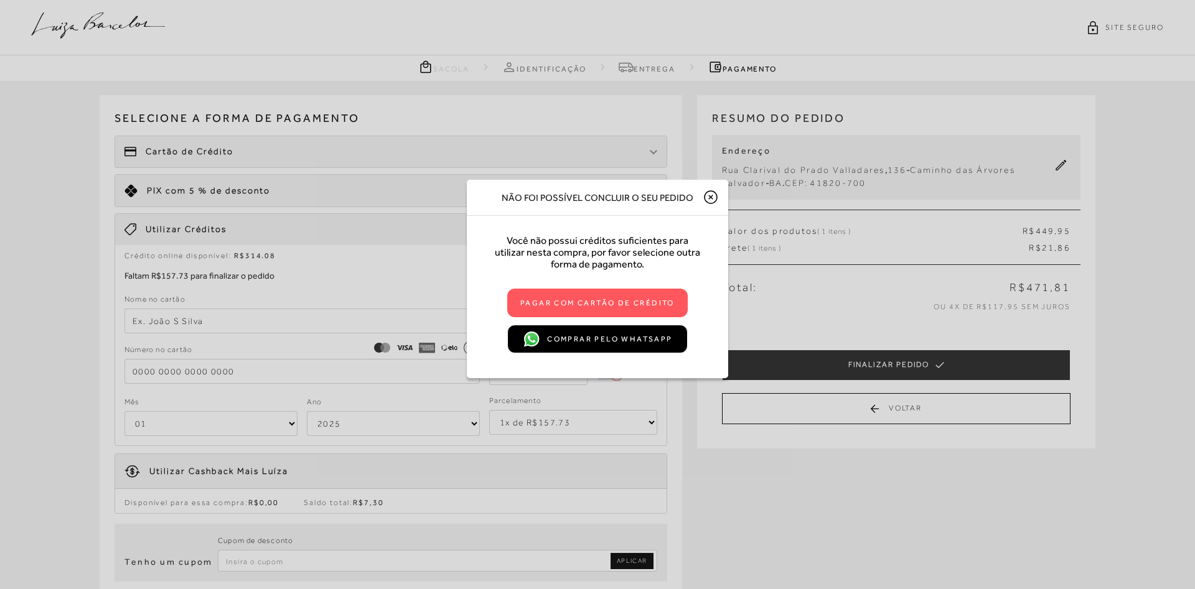
click at [706, 202] on icon at bounding box center [711, 197] width 12 height 12
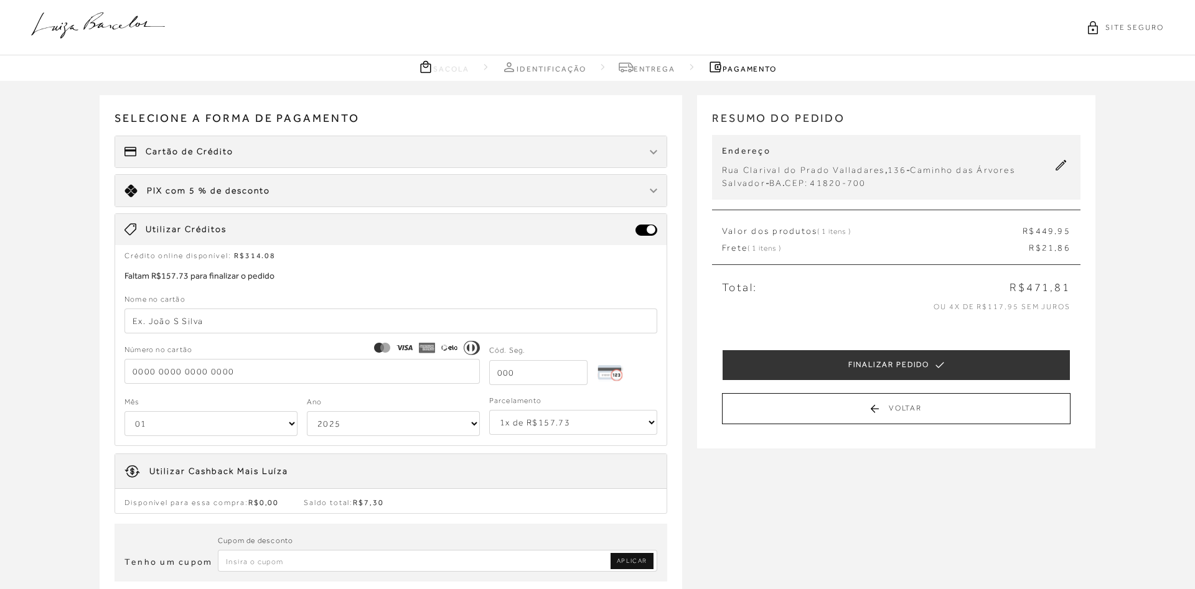
click at [616, 187] on div "Limite: R$ 5.000,00 PIX com 5 % de desconto" at bounding box center [390, 191] width 551 height 32
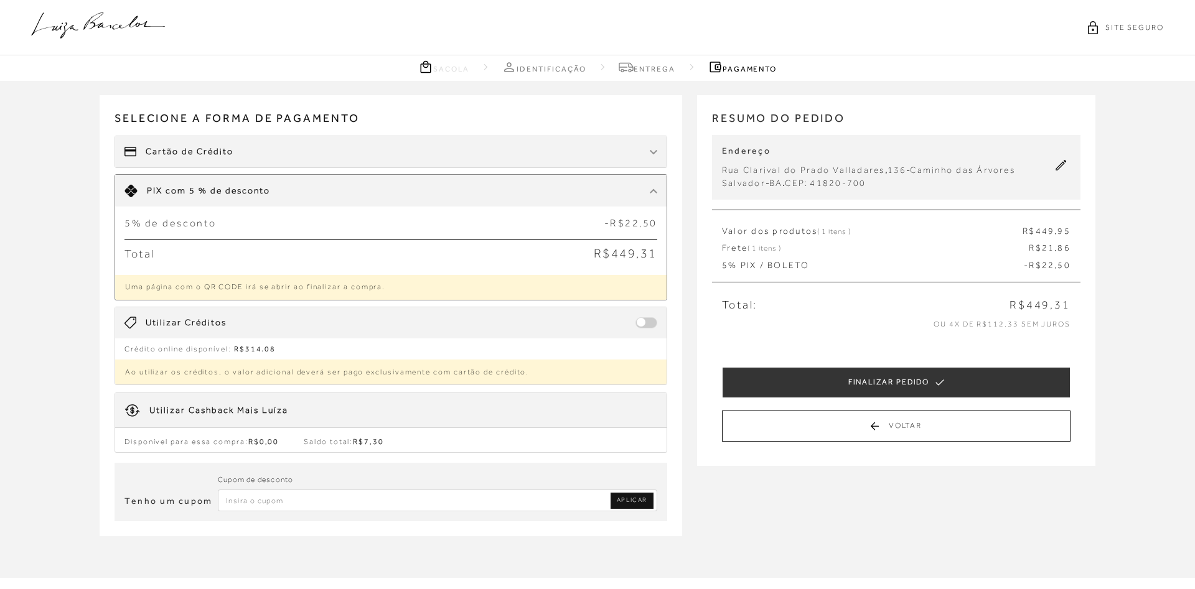
drag, startPoint x: 644, startPoint y: 324, endPoint x: 652, endPoint y: 324, distance: 8.7
click at [652, 324] on span at bounding box center [646, 322] width 22 height 11
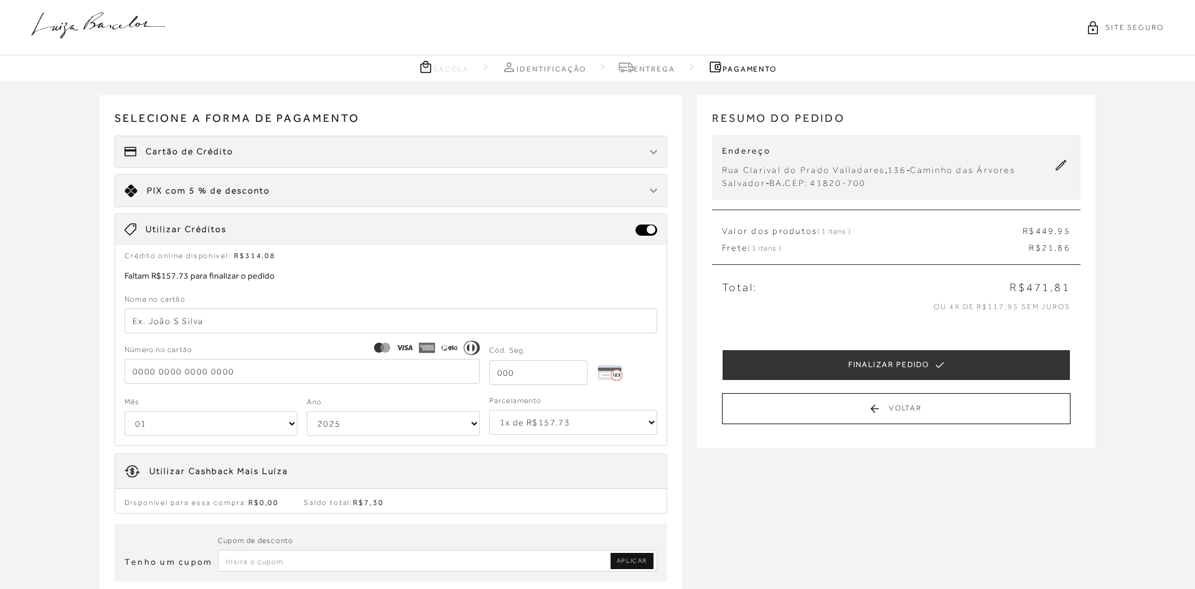
click at [654, 186] on div at bounding box center [653, 191] width 7 height 12
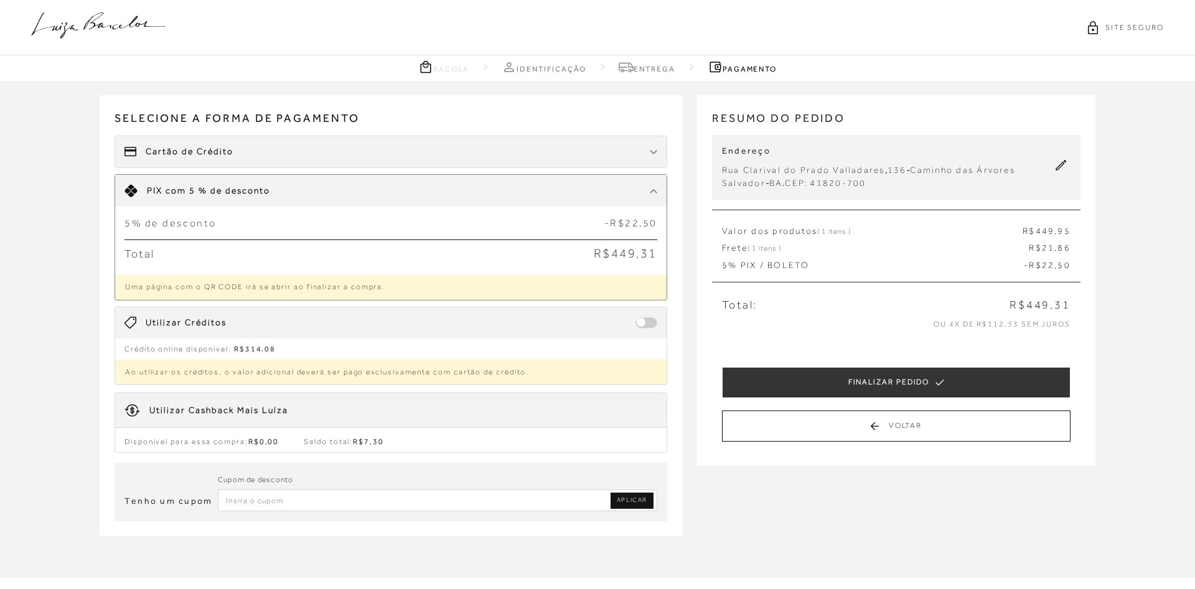
click at [654, 322] on span at bounding box center [646, 322] width 22 height 11
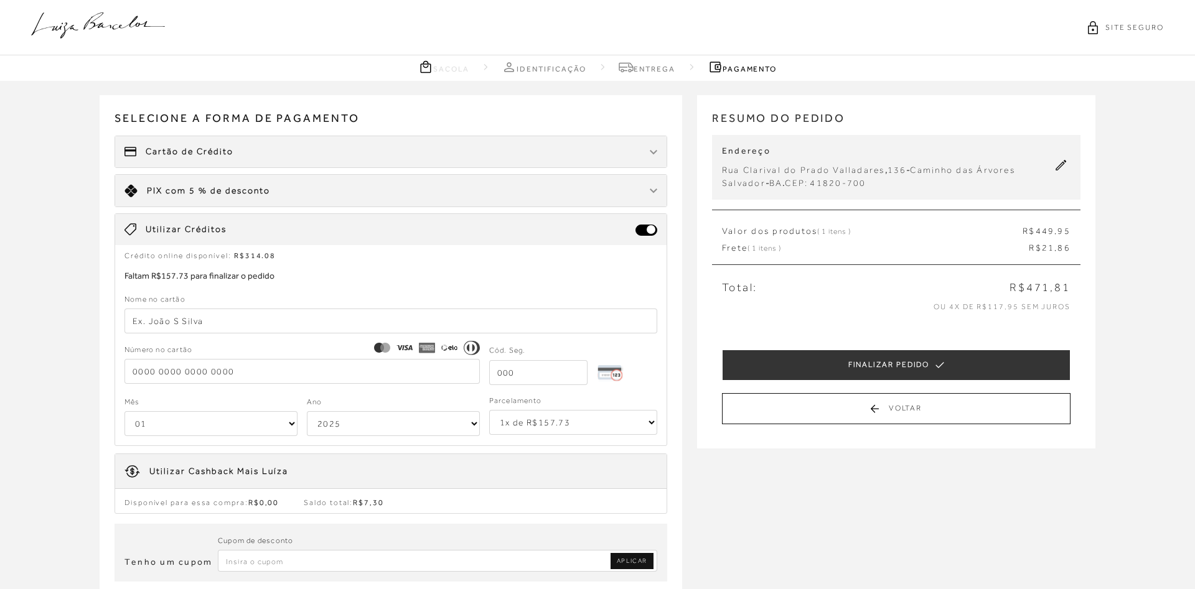
click at [238, 194] on span "com 5 % de desconto" at bounding box center [218, 190] width 105 height 10
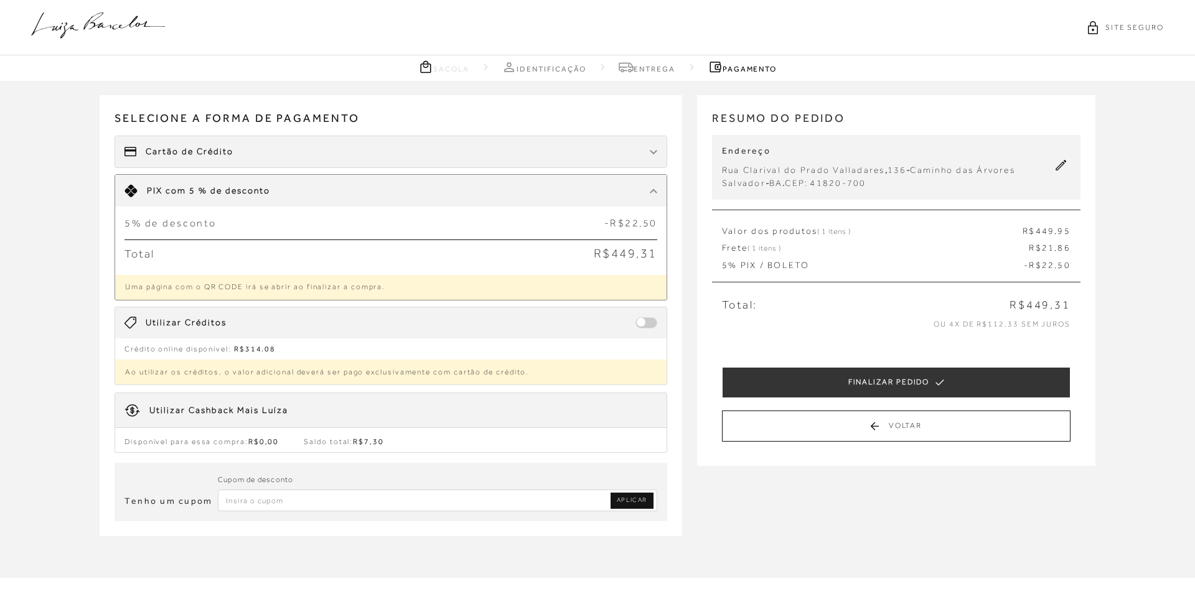
click at [657, 327] on div "Utilizar Créditos" at bounding box center [390, 322] width 551 height 31
click at [651, 321] on span at bounding box center [646, 322] width 22 height 11
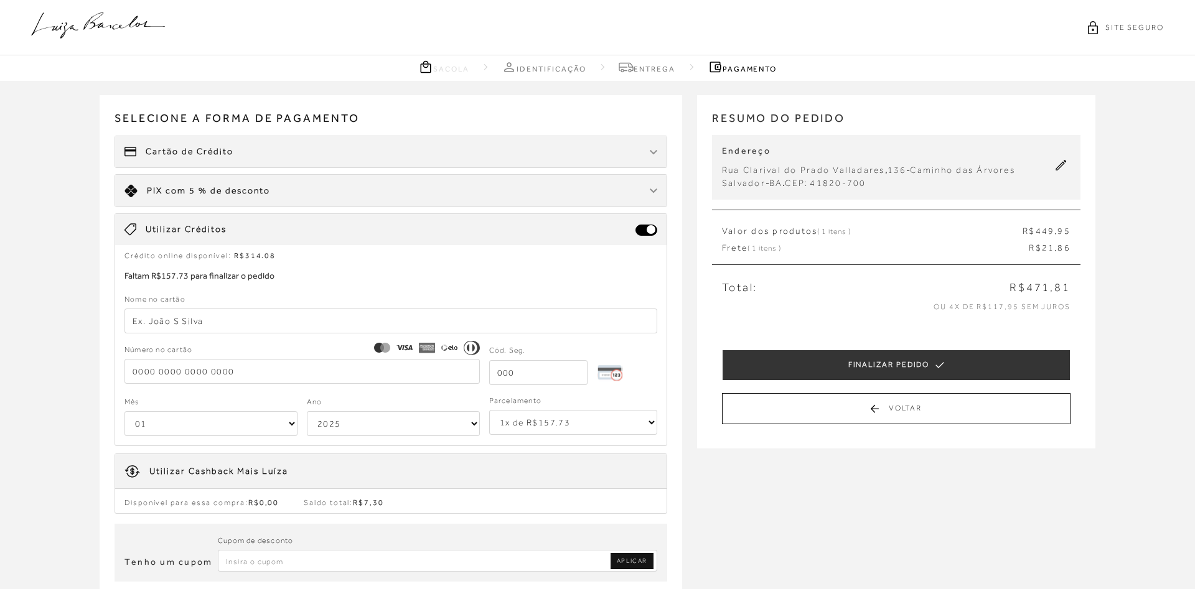
click at [337, 337] on form "Nome no cartão Número no cartão Cód. Seg. Mês 01 02 03 04 05 06 07 08 09 10 11 …" at bounding box center [390, 365] width 533 height 144
click at [332, 326] on input "text" at bounding box center [390, 321] width 533 height 25
type input "l"
type input "LIVIA C V TAVARES"
click at [333, 378] on input "tel" at bounding box center [301, 371] width 355 height 25
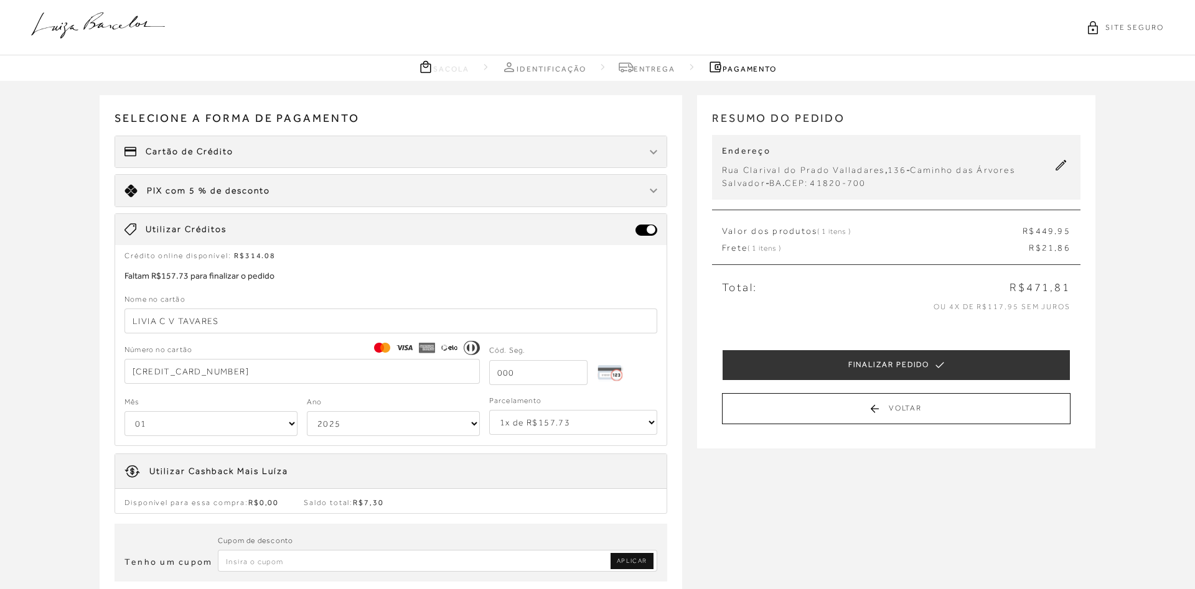
type input "5244 7402 5942 1440"
click at [515, 373] on input "tel" at bounding box center [538, 372] width 98 height 25
type input "284"
click at [124, 411] on select "01 02 03 04 05 06 07 08 09 10 11 12" at bounding box center [210, 423] width 173 height 25
select select "02"
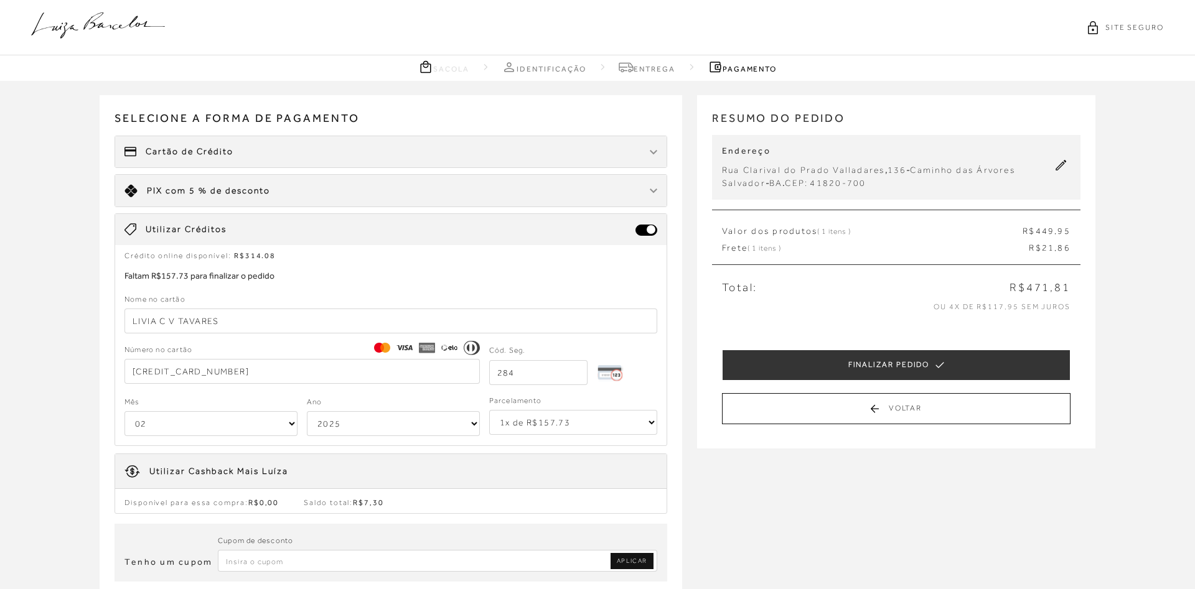
click option "02" at bounding box center [0, 0] width 0 height 0
click at [307, 411] on select "2025 2026 2027 2028 2029 2030 2031 2032 2033 2034 2035 2036 2037 2038 2039 2040…" at bounding box center [393, 423] width 173 height 25
select select "2033"
click option "2033" at bounding box center [0, 0] width 0 height 0
click at [489, 410] on select "1x de R$157.73 2x de R$78.87 sem juros 3x de R$52.58 sem juros 4x de R$39.44 se…" at bounding box center [573, 422] width 168 height 25
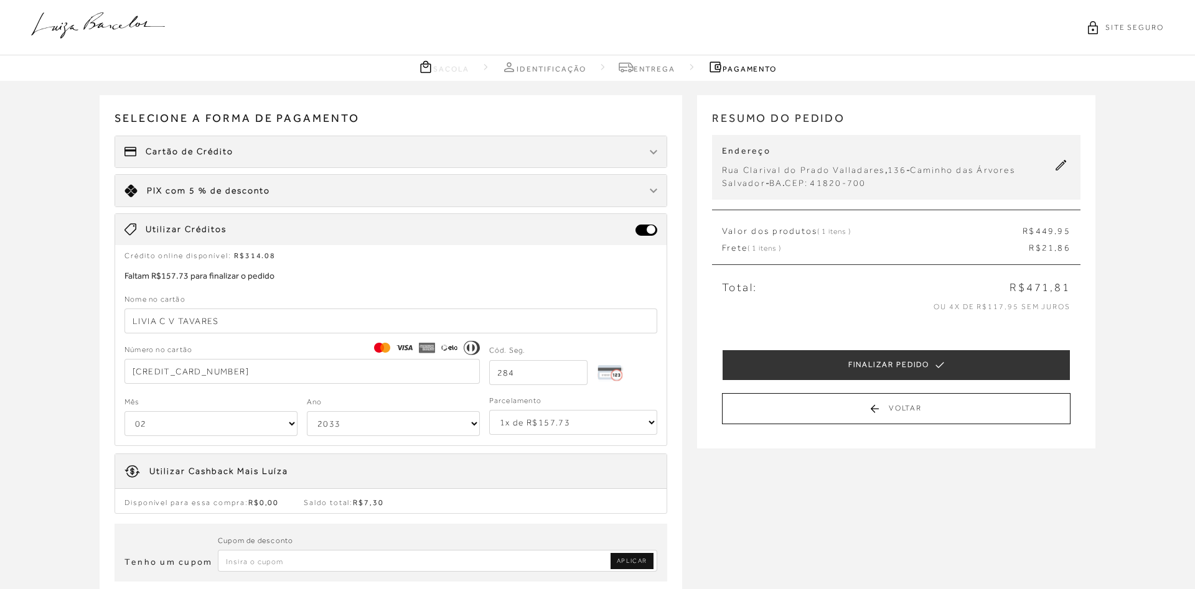
select select "6"
click option "6x de R$26.29 sem juros" at bounding box center [0, 0] width 0 height 0
click at [1125, 515] on div "Receber em casa SANDÁLIA RASTEIRA EM CAMURÇA CARAMELO TRANÇADA COM REBITES CÓD:…" at bounding box center [597, 359] width 1195 height 556
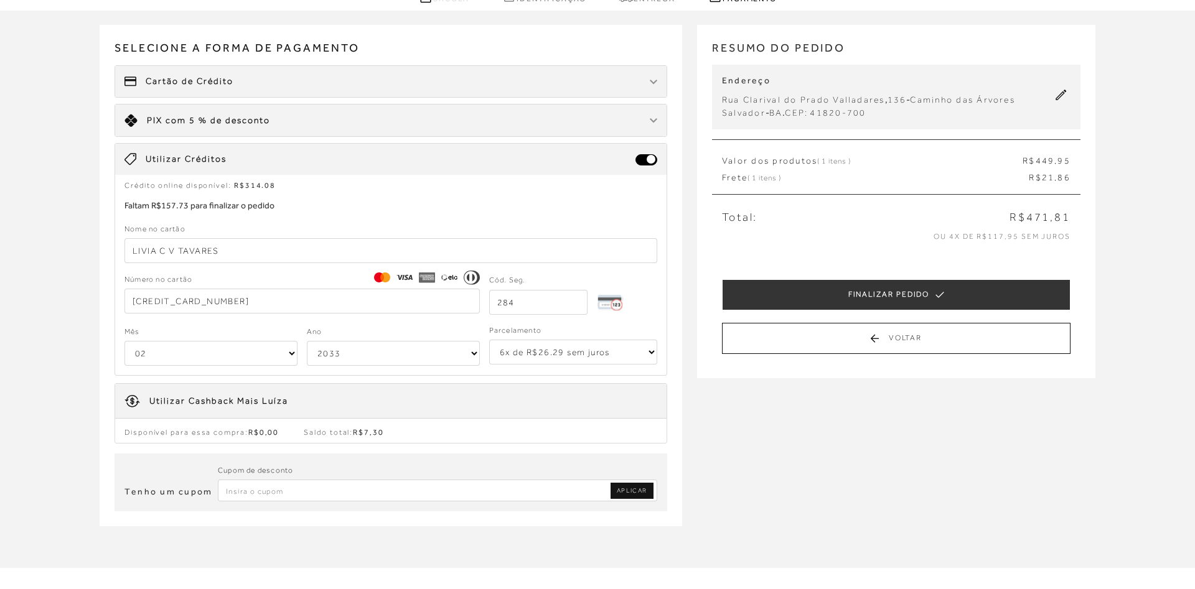
scroll to position [65, 0]
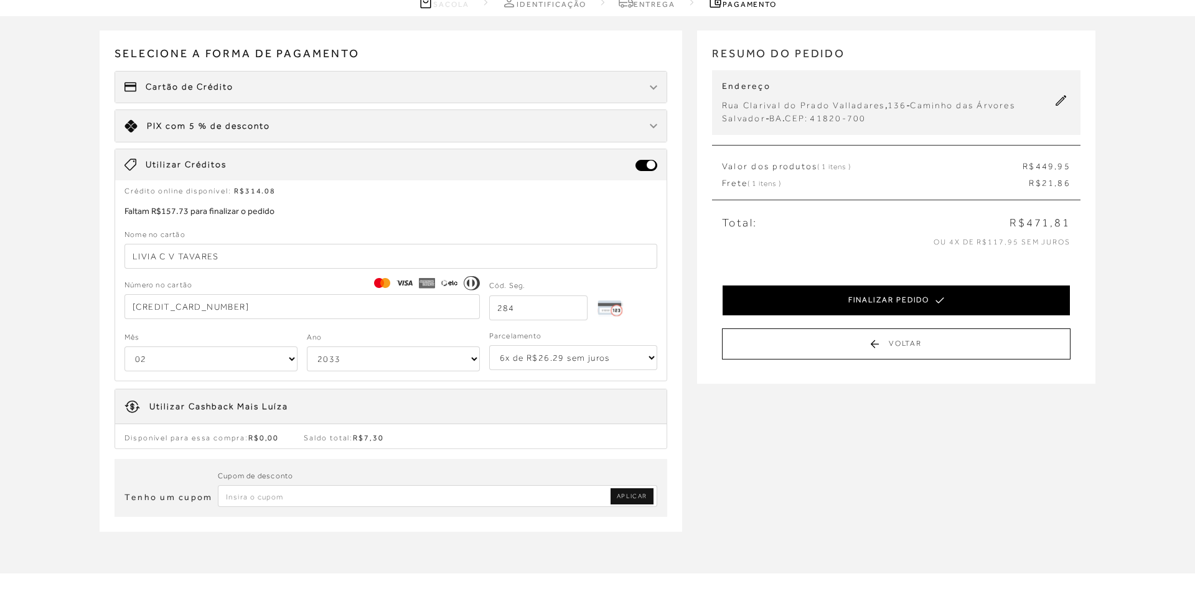
click at [1055, 290] on button "FINALIZAR PEDIDO" at bounding box center [896, 300] width 349 height 31
select select "02"
select select "2033"
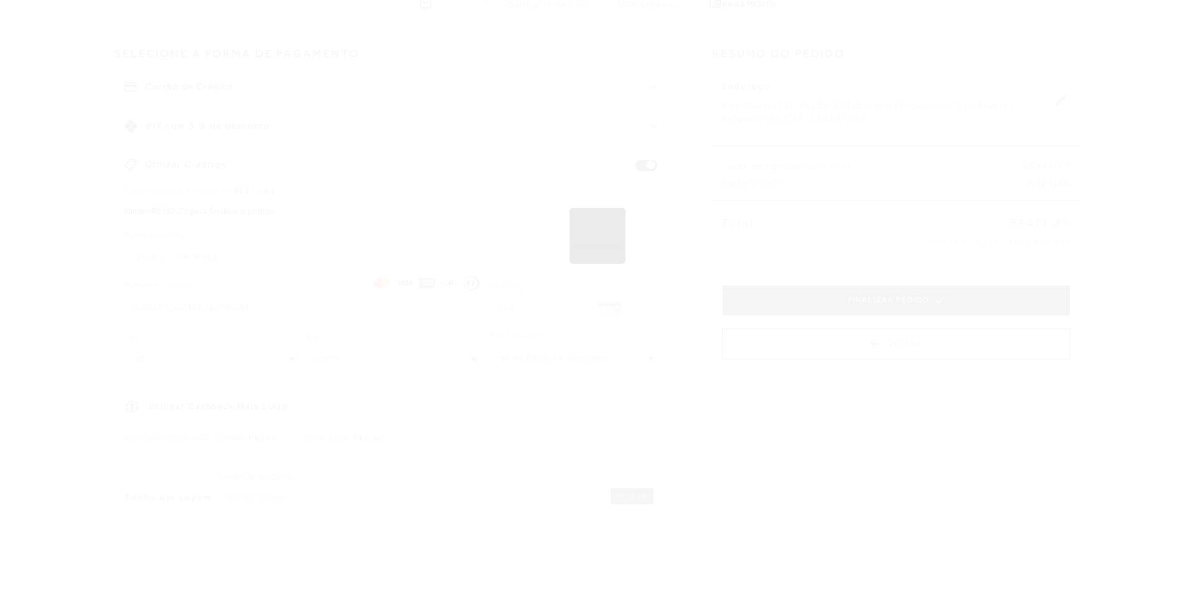
scroll to position [0, 0]
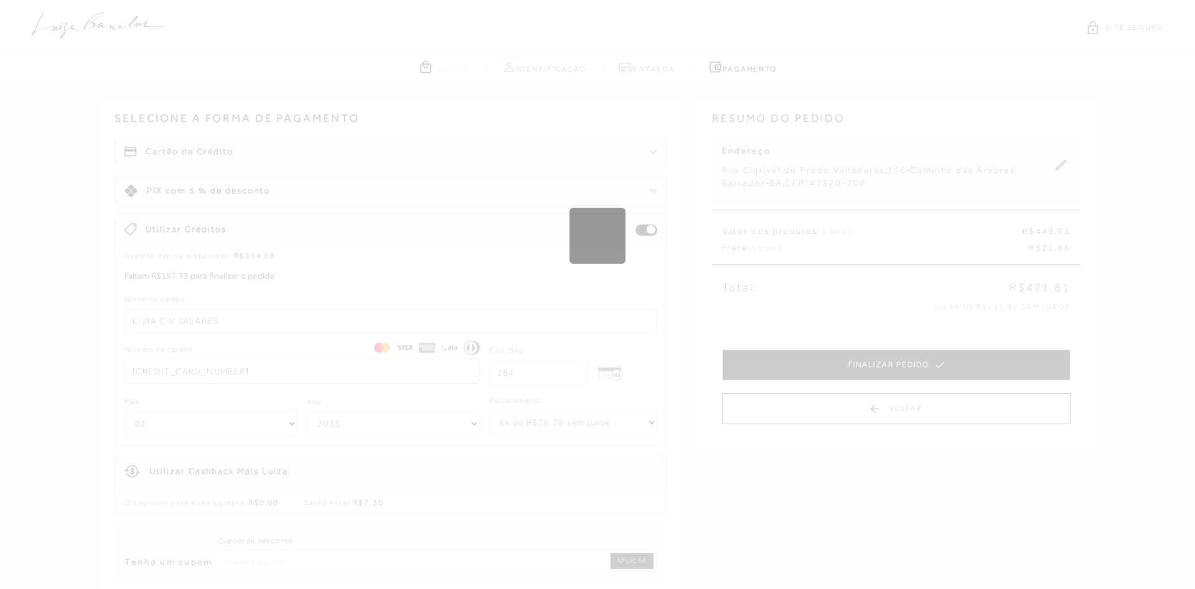
select select "1"
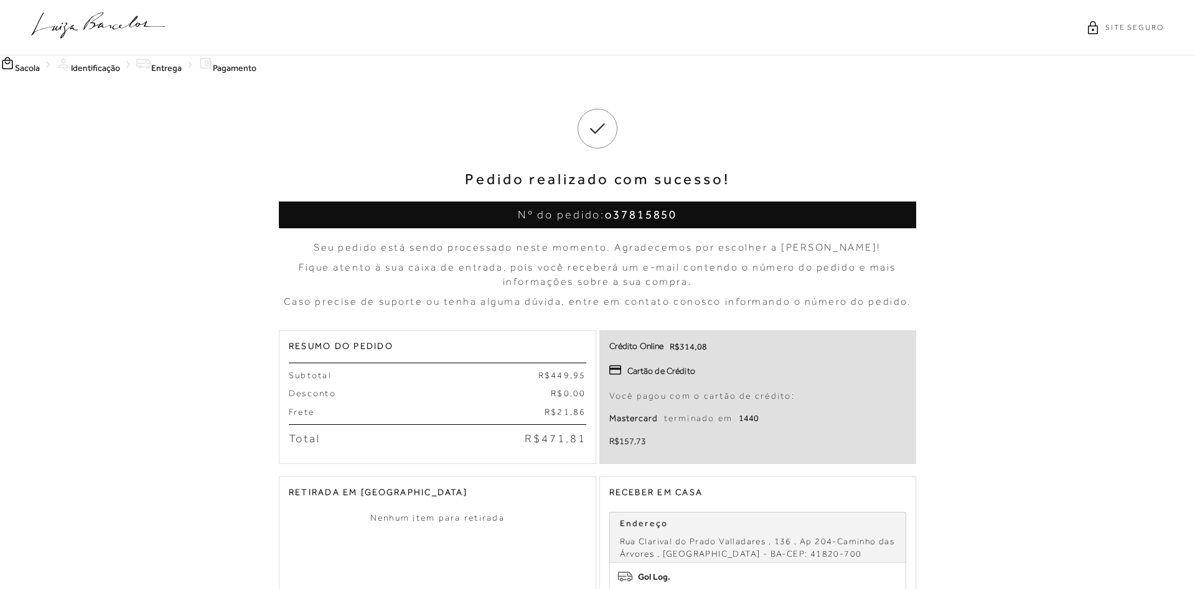
click at [1047, 239] on div "Pedido realizado com sucesso! Nº do pedido: o37815850 Seu pedido está sendo pro…" at bounding box center [597, 429] width 1195 height 710
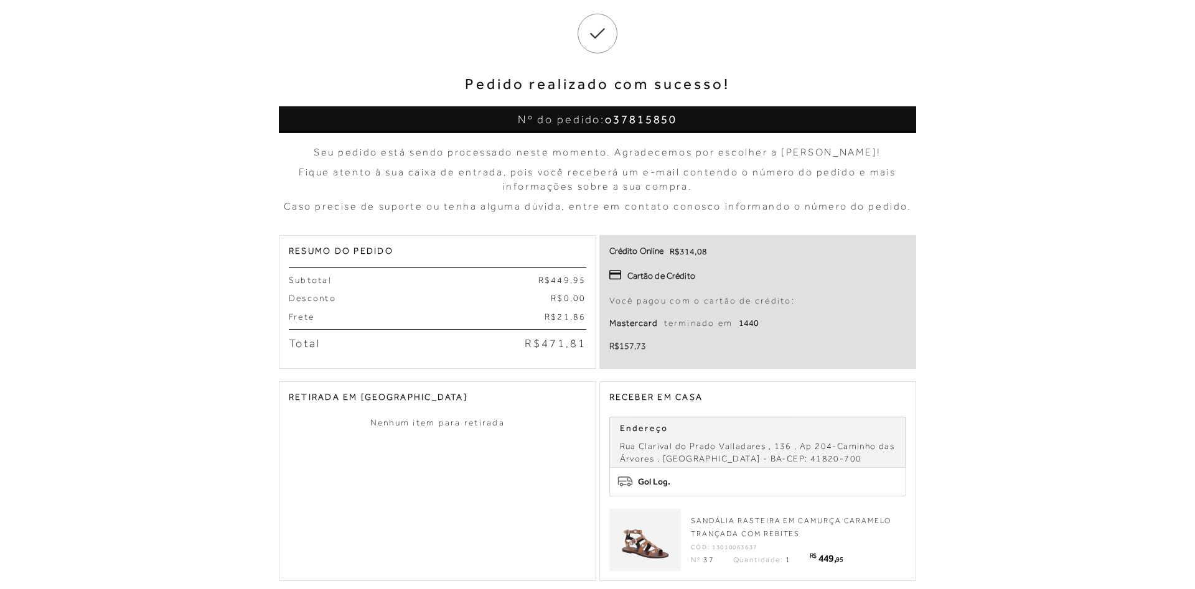
scroll to position [127, 0]
